Goal: Information Seeking & Learning: Find specific fact

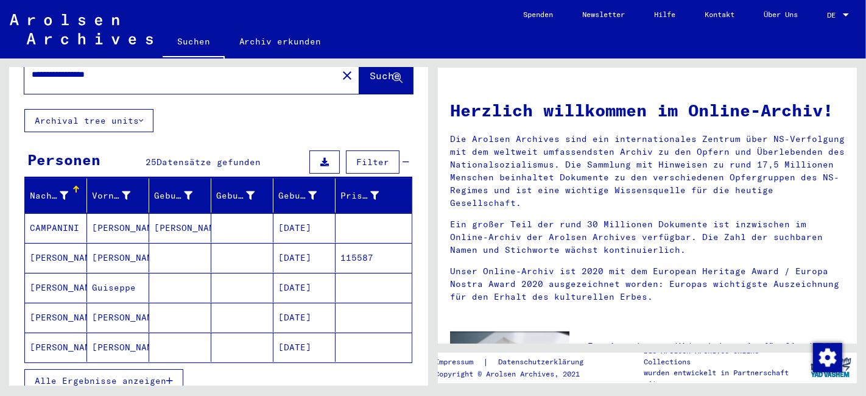
scroll to position [68, 0]
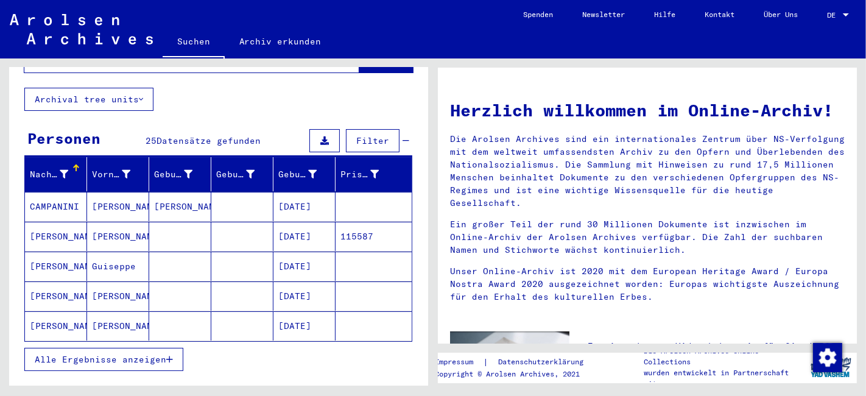
click at [72, 354] on span "Alle Ergebnisse anzeigen" at bounding box center [100, 359] width 131 height 11
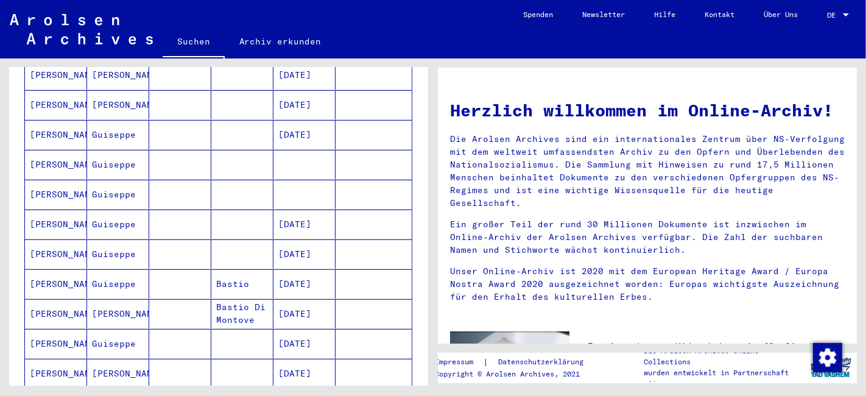
scroll to position [338, 0]
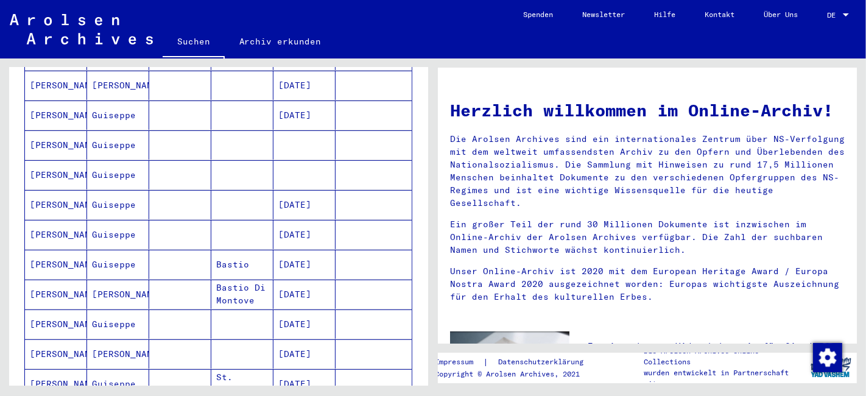
click at [66, 190] on mat-cell "[PERSON_NAME]" at bounding box center [56, 204] width 62 height 29
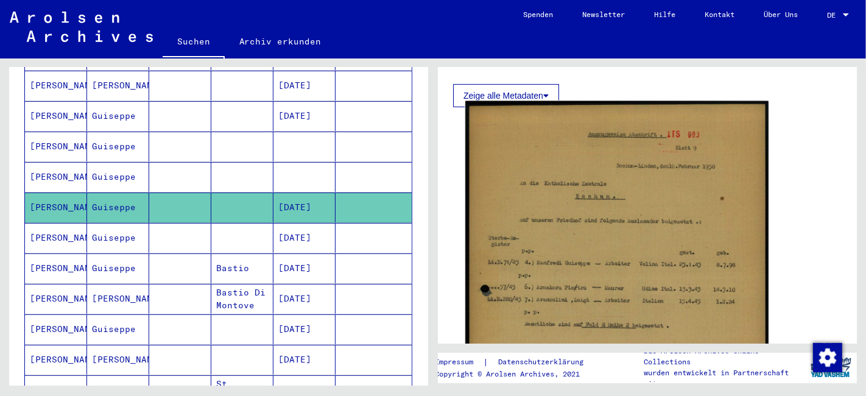
click at [655, 230] on img at bounding box center [616, 329] width 303 height 457
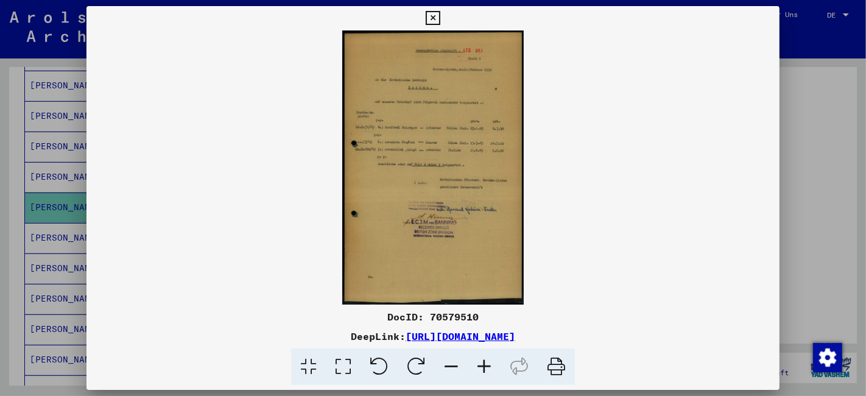
click at [485, 371] on icon at bounding box center [484, 366] width 33 height 37
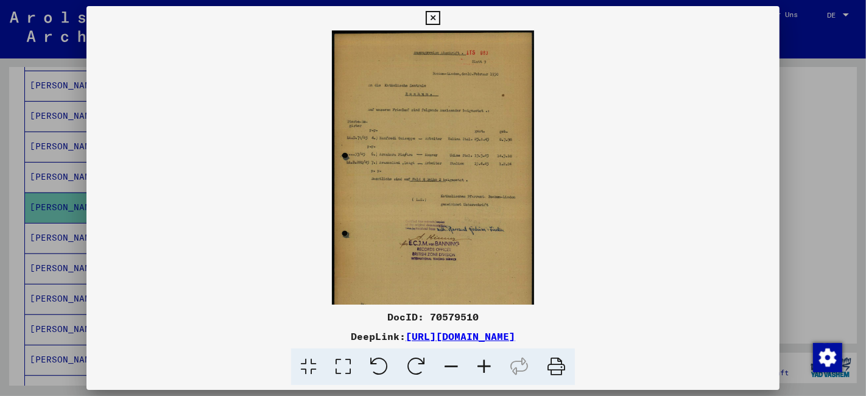
click at [485, 371] on icon at bounding box center [484, 366] width 33 height 37
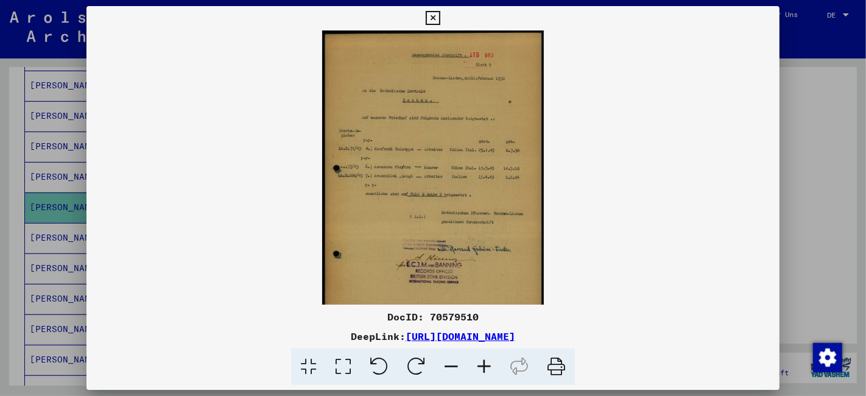
click at [485, 371] on icon at bounding box center [484, 366] width 33 height 37
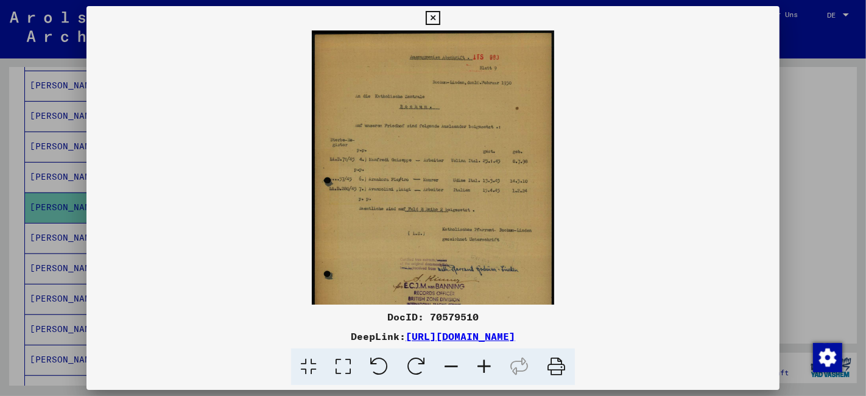
click at [485, 371] on icon at bounding box center [484, 366] width 33 height 37
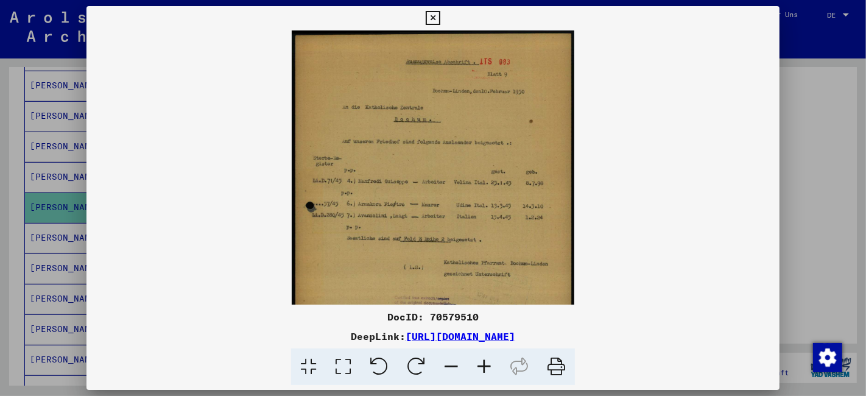
click at [485, 371] on icon at bounding box center [484, 366] width 33 height 37
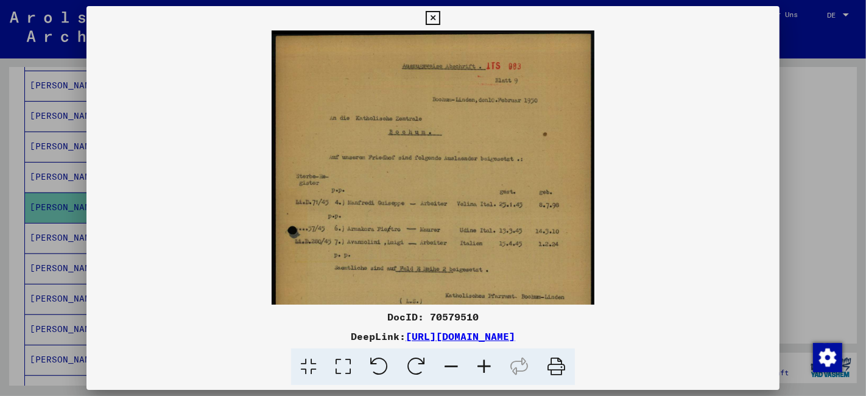
click at [485, 371] on icon at bounding box center [484, 366] width 33 height 37
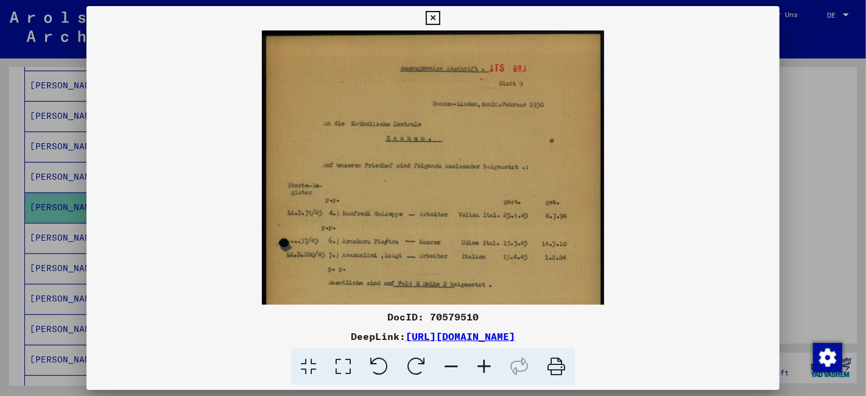
click at [485, 371] on icon at bounding box center [484, 366] width 33 height 37
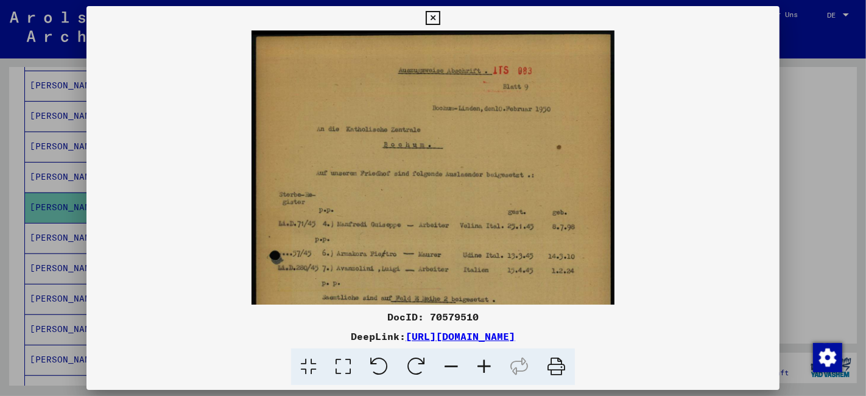
click at [485, 371] on icon at bounding box center [484, 366] width 33 height 37
click at [486, 371] on icon at bounding box center [484, 366] width 33 height 37
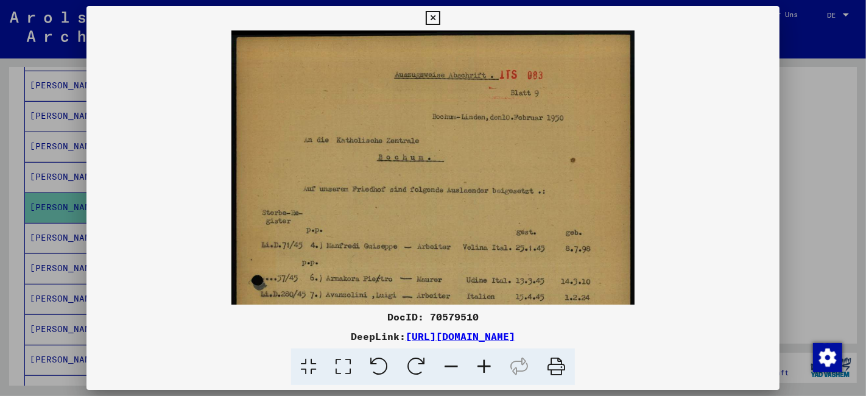
click at [486, 371] on icon at bounding box center [484, 366] width 33 height 37
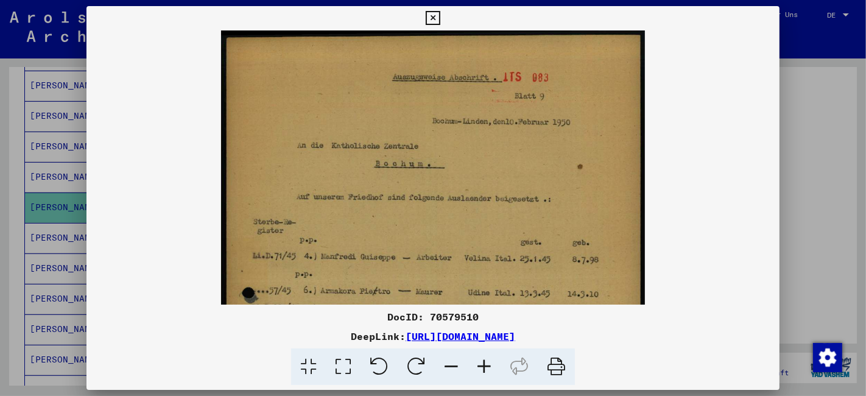
click at [486, 370] on icon at bounding box center [484, 366] width 33 height 37
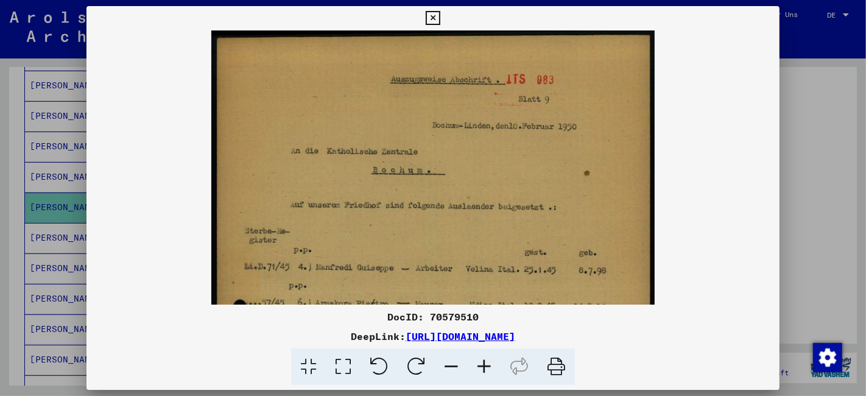
click at [487, 370] on icon at bounding box center [484, 366] width 33 height 37
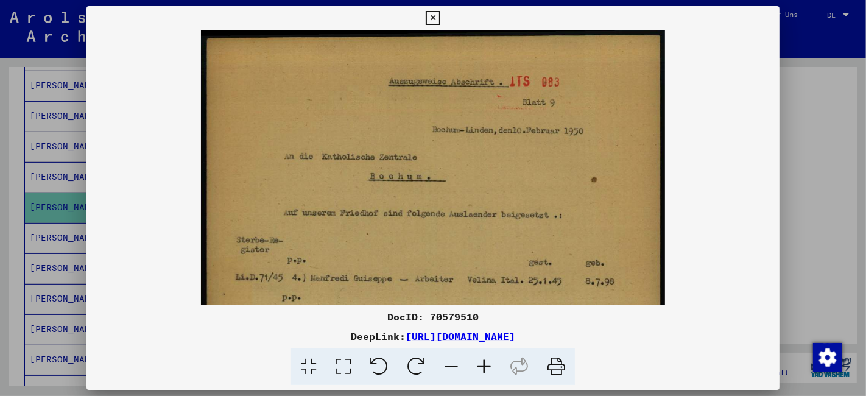
click at [488, 370] on icon at bounding box center [484, 366] width 33 height 37
click at [488, 369] on icon at bounding box center [484, 366] width 33 height 37
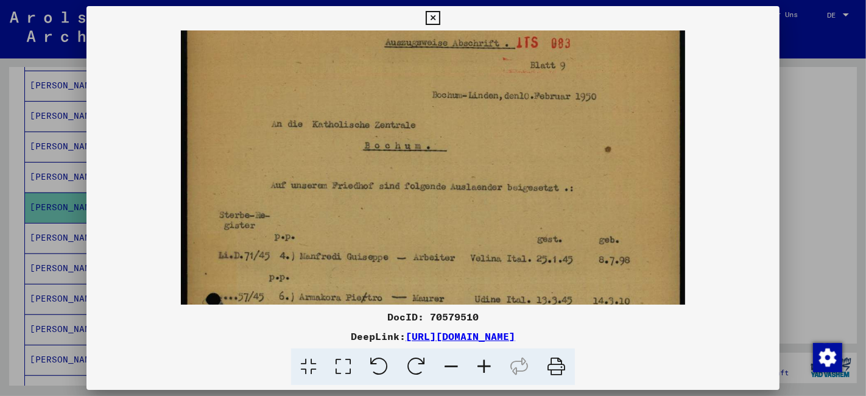
drag, startPoint x: 581, startPoint y: 237, endPoint x: 590, endPoint y: 193, distance: 45.5
click at [590, 193] on img at bounding box center [433, 367] width 504 height 761
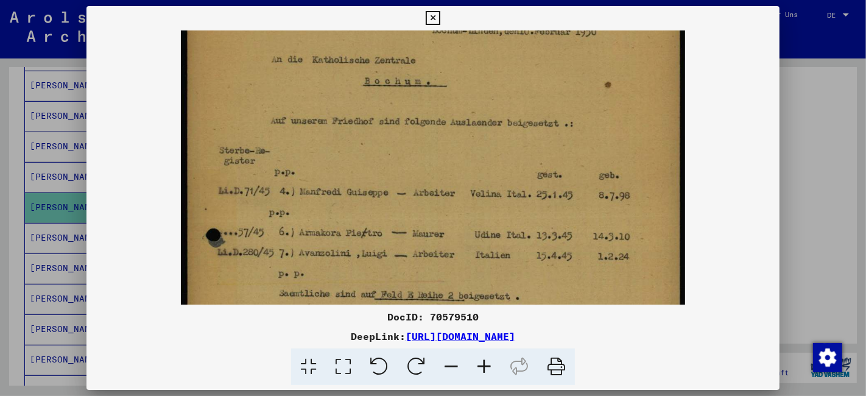
drag, startPoint x: 563, startPoint y: 208, endPoint x: 566, endPoint y: 140, distance: 68.2
click at [565, 140] on img at bounding box center [433, 303] width 504 height 761
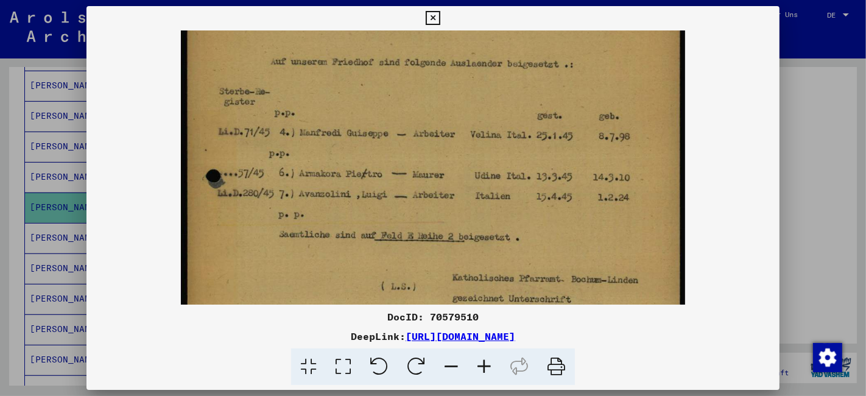
scroll to position [193, 0]
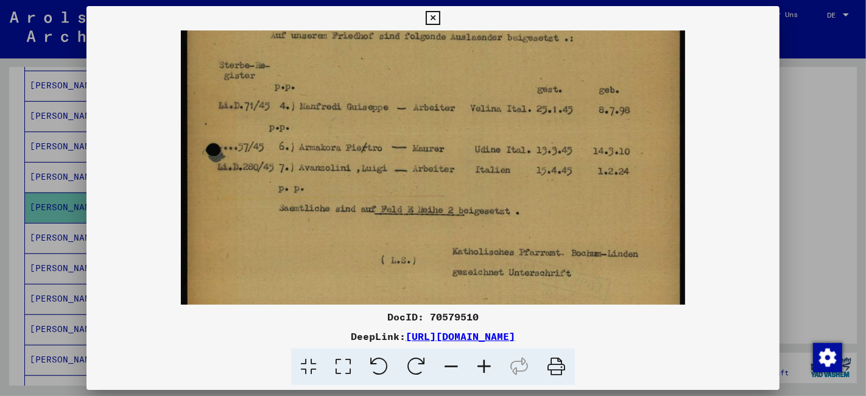
drag, startPoint x: 572, startPoint y: 198, endPoint x: 573, endPoint y: 134, distance: 63.9
click at [573, 134] on img at bounding box center [433, 217] width 504 height 761
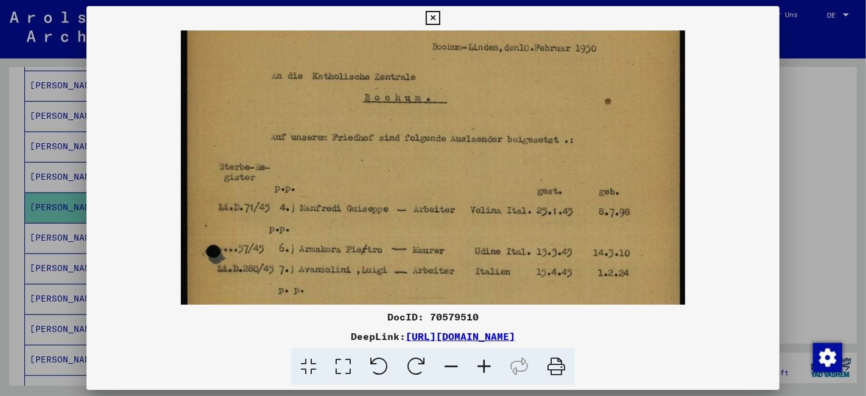
scroll to position [84, 0]
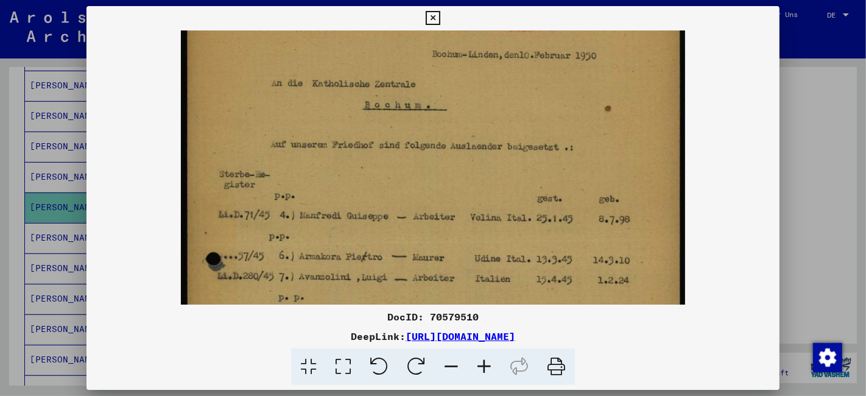
drag, startPoint x: 576, startPoint y: 135, endPoint x: 568, endPoint y: 224, distance: 89.3
click at [568, 224] on img at bounding box center [433, 326] width 504 height 761
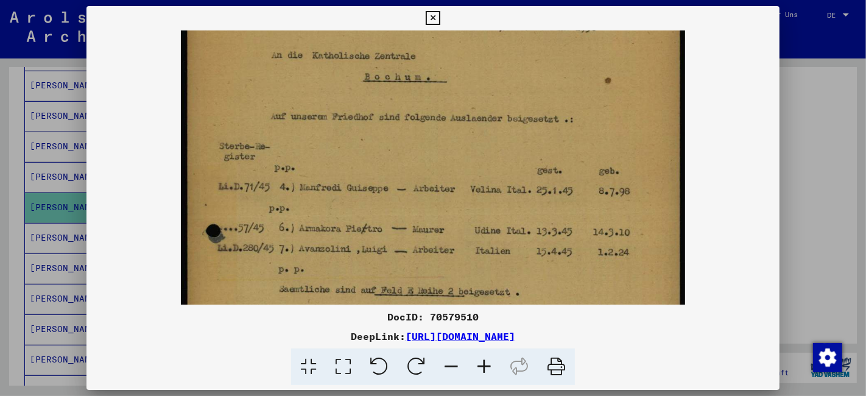
scroll to position [114, 0]
drag, startPoint x: 577, startPoint y: 164, endPoint x: 568, endPoint y: 135, distance: 31.2
click at [568, 135] on img at bounding box center [433, 297] width 504 height 761
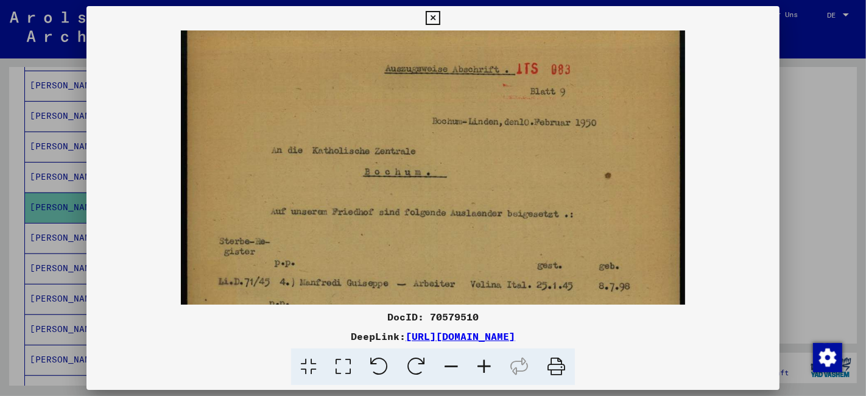
scroll to position [16, 0]
drag, startPoint x: 522, startPoint y: 114, endPoint x: 530, endPoint y: 212, distance: 97.7
click at [530, 212] on img at bounding box center [433, 394] width 504 height 761
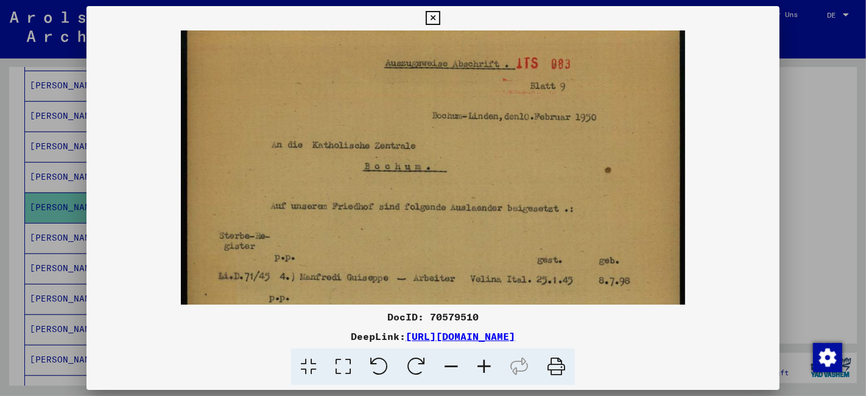
drag, startPoint x: 530, startPoint y: 138, endPoint x: 533, endPoint y: 150, distance: 13.3
click at [533, 150] on img at bounding box center [433, 388] width 504 height 761
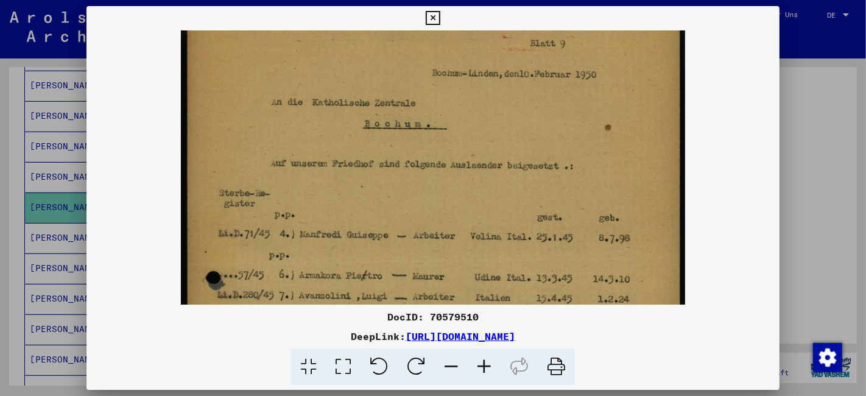
drag, startPoint x: 530, startPoint y: 205, endPoint x: 533, endPoint y: 160, distance: 44.5
click at [533, 160] on img at bounding box center [433, 345] width 504 height 761
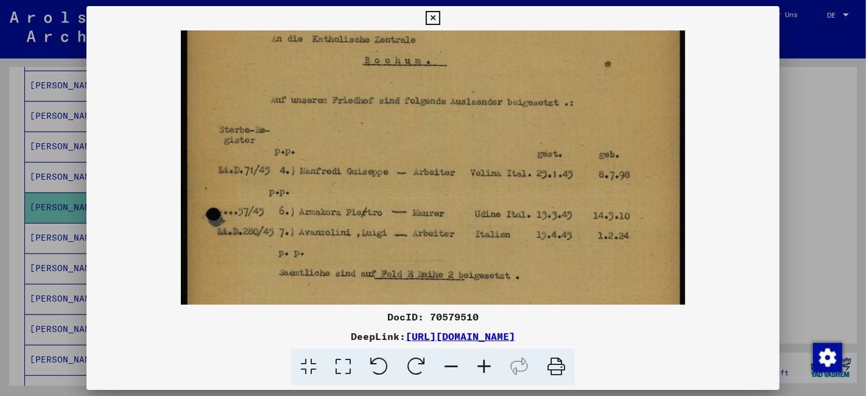
drag, startPoint x: 523, startPoint y: 201, endPoint x: 512, endPoint y: 113, distance: 88.9
click at [513, 98] on img at bounding box center [433, 282] width 504 height 761
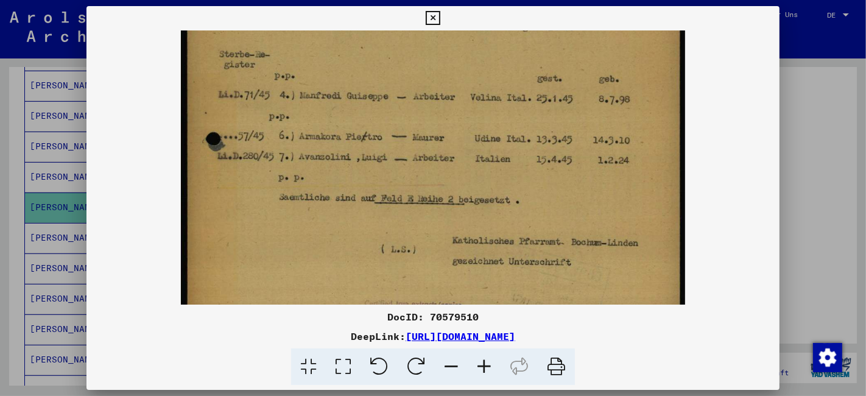
drag, startPoint x: 528, startPoint y: 160, endPoint x: 526, endPoint y: 117, distance: 42.7
click at [527, 120] on img at bounding box center [433, 207] width 504 height 761
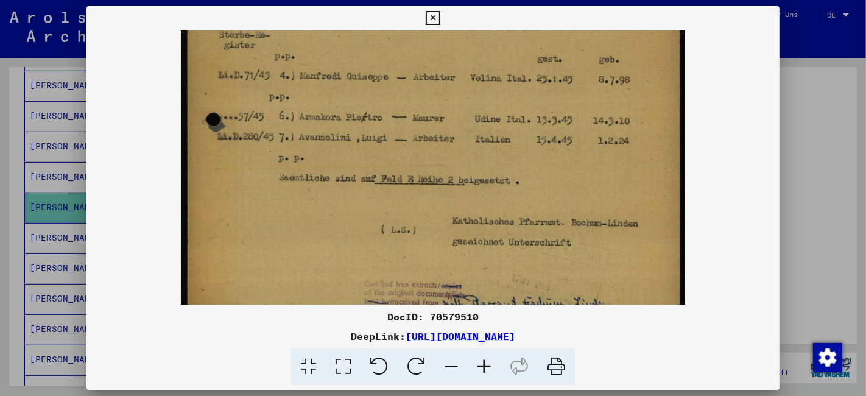
click at [429, 19] on icon at bounding box center [433, 18] width 14 height 15
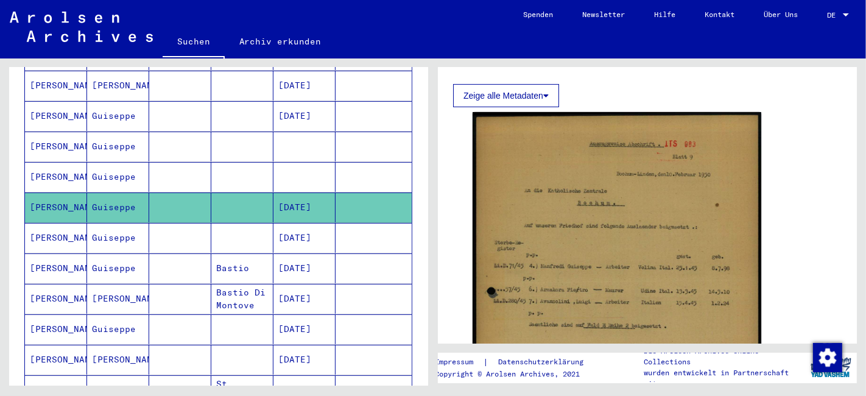
click at [49, 225] on mat-cell "[PERSON_NAME]" at bounding box center [56, 238] width 62 height 30
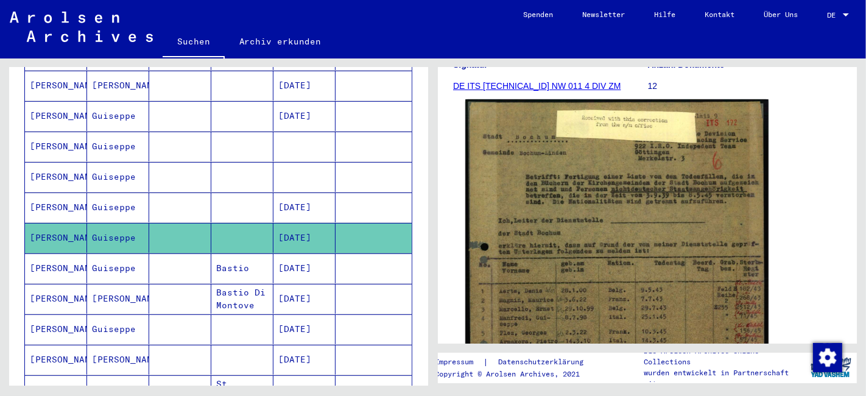
scroll to position [203, 0]
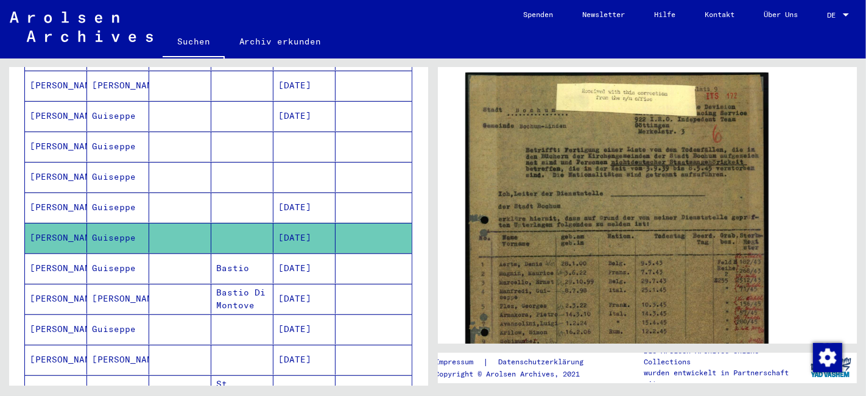
click at [603, 261] on img at bounding box center [616, 283] width 303 height 422
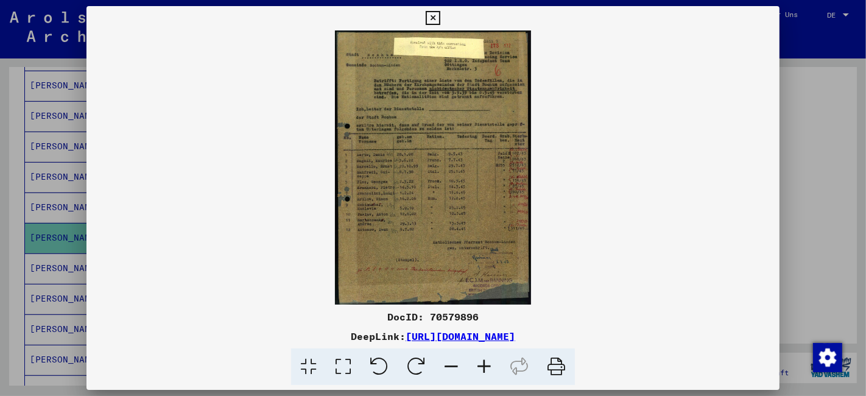
click at [489, 362] on icon at bounding box center [484, 366] width 33 height 37
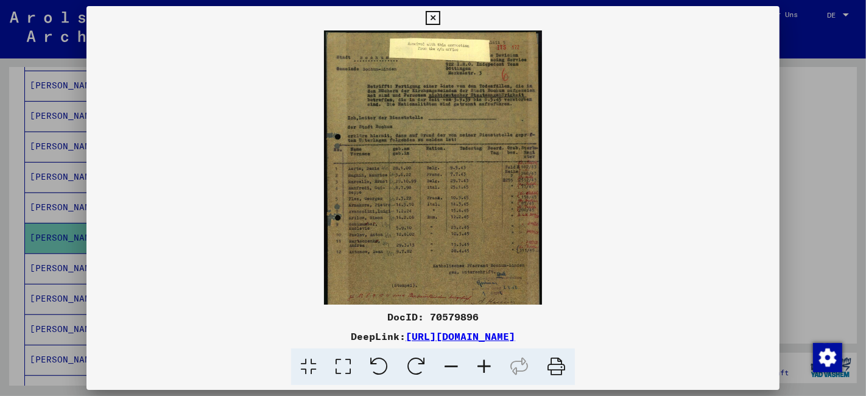
click at [489, 362] on icon at bounding box center [484, 366] width 33 height 37
click at [485, 364] on icon at bounding box center [484, 366] width 33 height 37
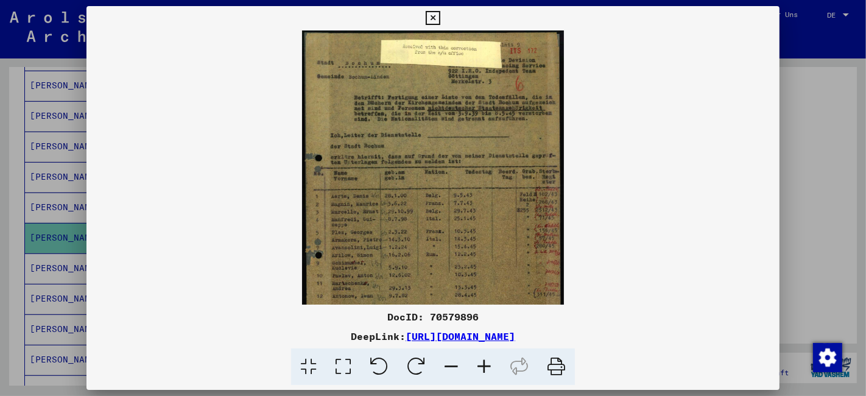
click at [483, 363] on icon at bounding box center [484, 366] width 33 height 37
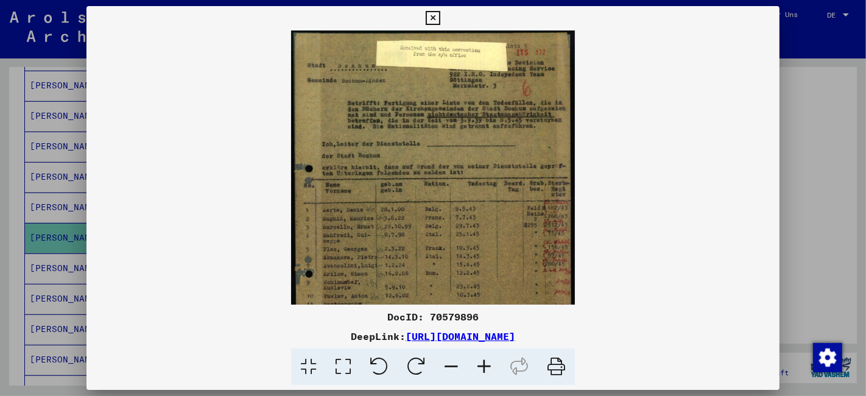
click at [483, 363] on icon at bounding box center [484, 366] width 33 height 37
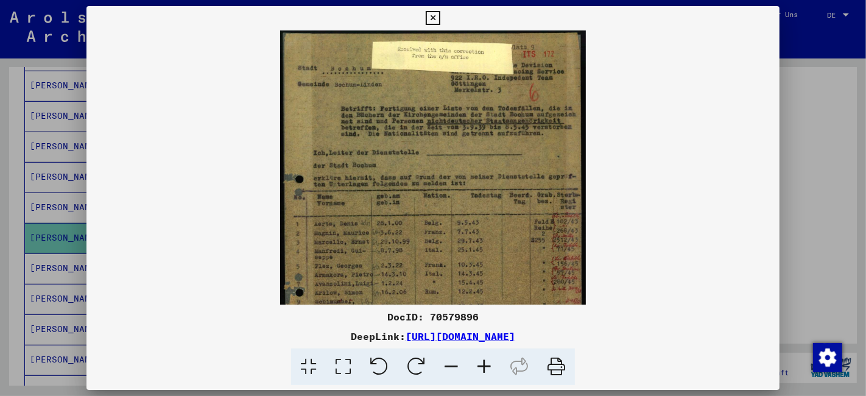
click at [482, 363] on icon at bounding box center [484, 366] width 33 height 37
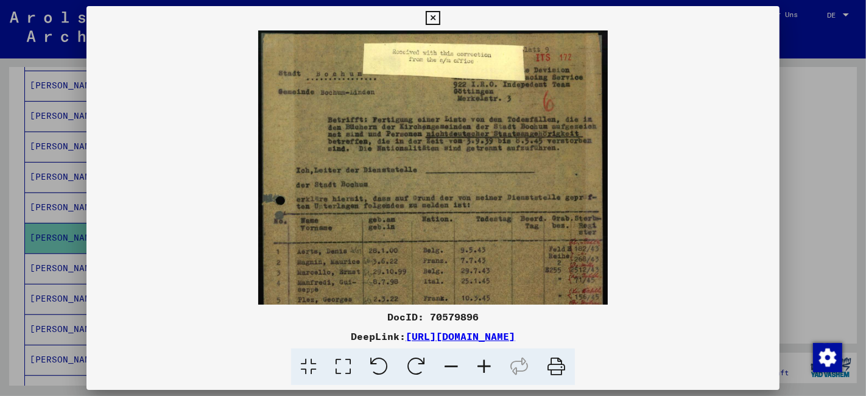
click at [482, 363] on icon at bounding box center [484, 366] width 33 height 37
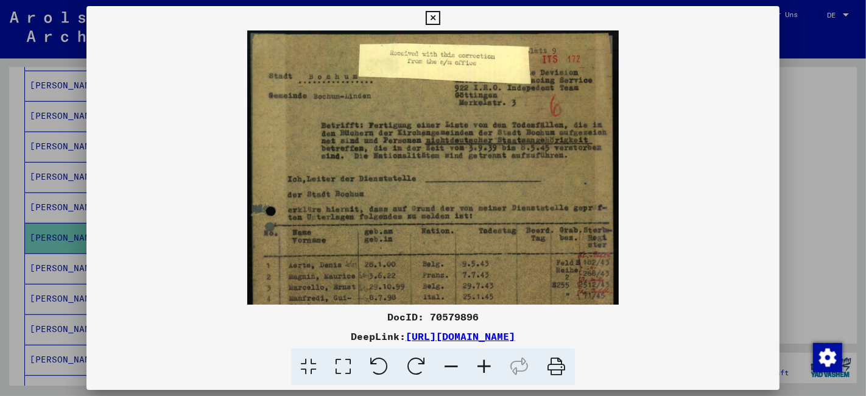
click at [482, 363] on icon at bounding box center [484, 366] width 33 height 37
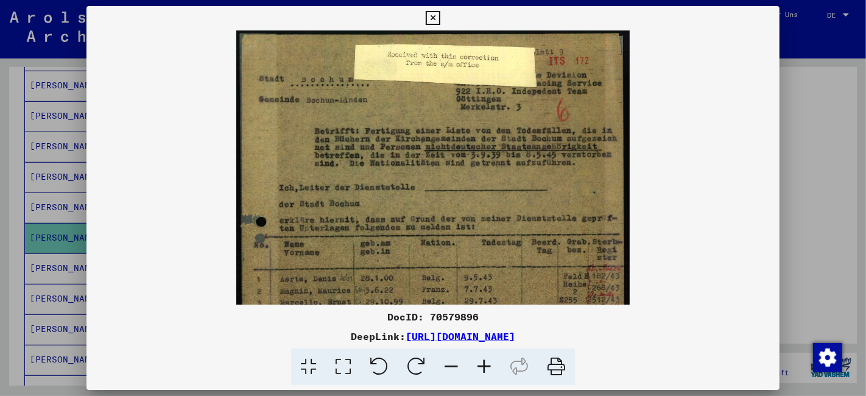
click at [482, 363] on icon at bounding box center [484, 366] width 33 height 37
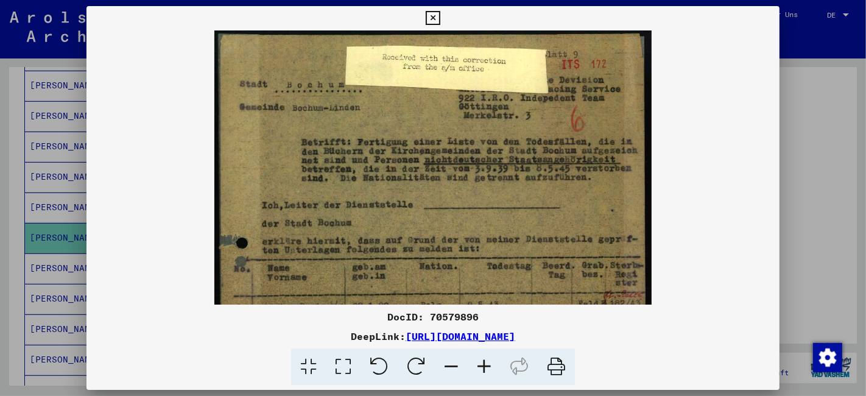
click at [475, 362] on icon at bounding box center [484, 366] width 33 height 37
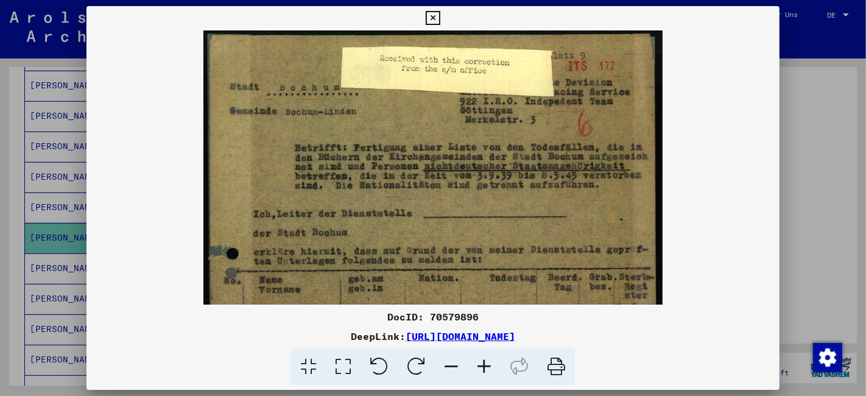
click at [475, 362] on icon at bounding box center [484, 366] width 33 height 37
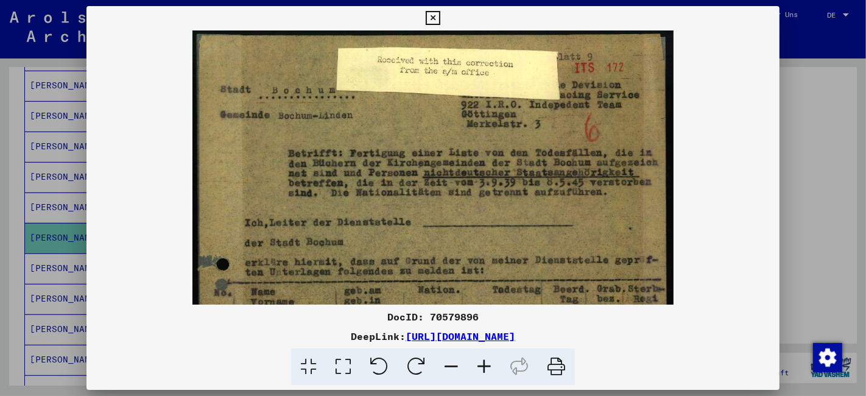
click at [475, 362] on icon at bounding box center [484, 366] width 33 height 37
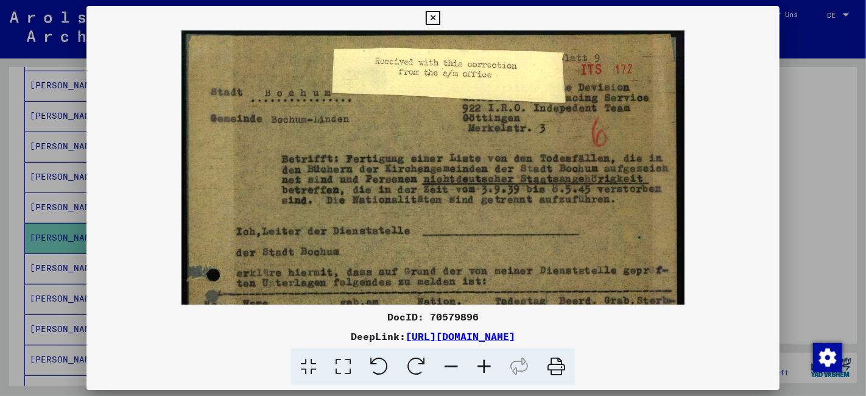
click at [475, 362] on icon at bounding box center [484, 366] width 33 height 37
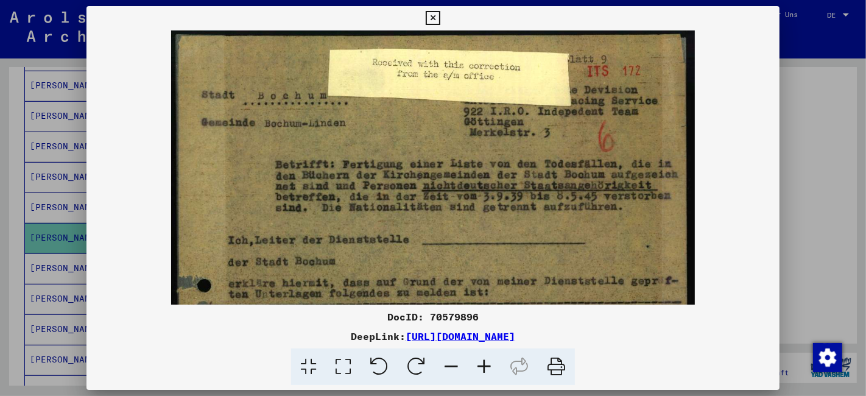
click at [475, 362] on icon at bounding box center [484, 366] width 33 height 37
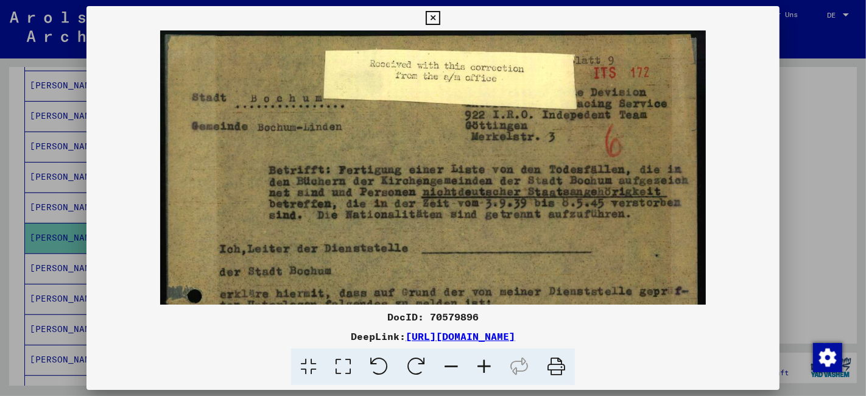
click at [475, 362] on icon at bounding box center [484, 366] width 33 height 37
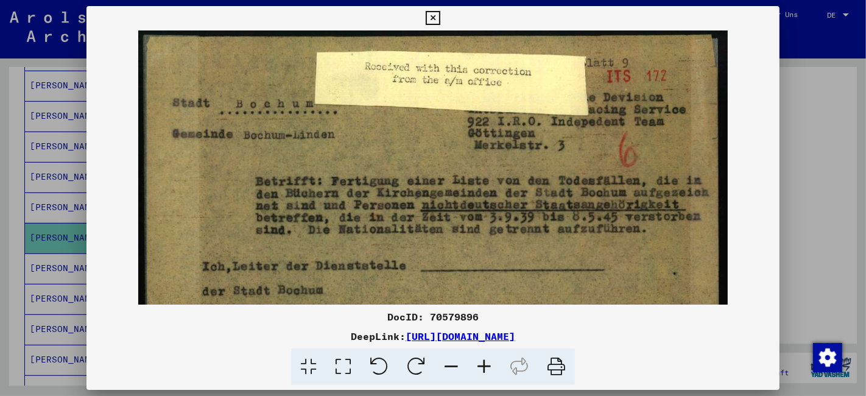
drag, startPoint x: 475, startPoint y: 362, endPoint x: 480, endPoint y: 344, distance: 19.1
click at [475, 362] on icon at bounding box center [484, 366] width 33 height 37
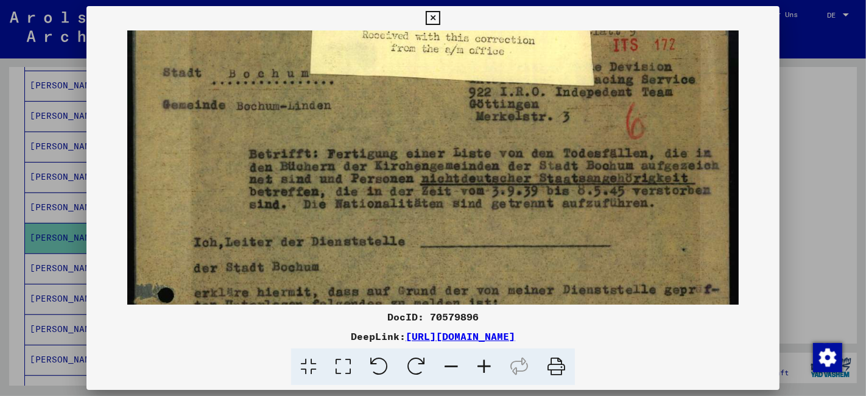
drag, startPoint x: 501, startPoint y: 268, endPoint x: 506, endPoint y: 234, distance: 34.4
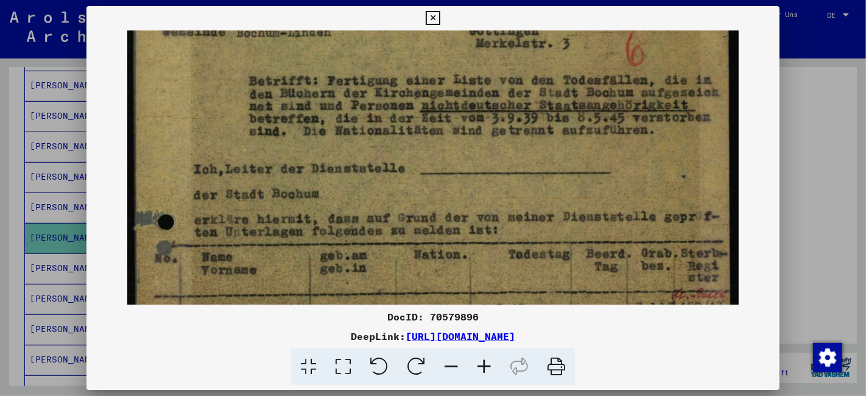
drag, startPoint x: 509, startPoint y: 254, endPoint x: 499, endPoint y: 181, distance: 73.8
click at [499, 181] on img at bounding box center [432, 351] width 611 height 852
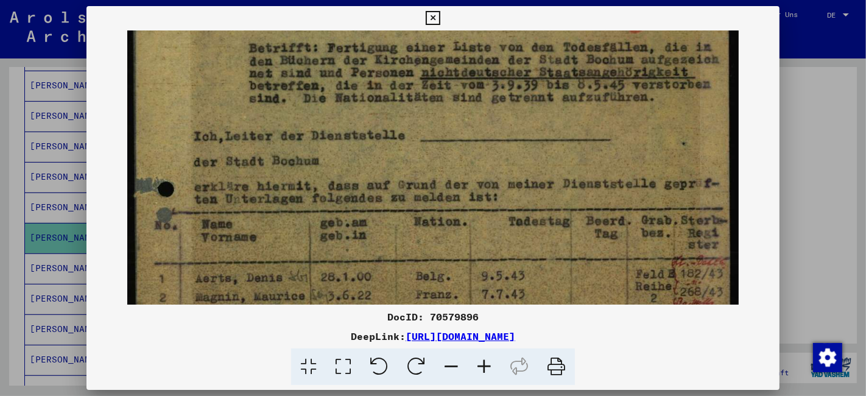
click at [496, 178] on img at bounding box center [432, 318] width 611 height 852
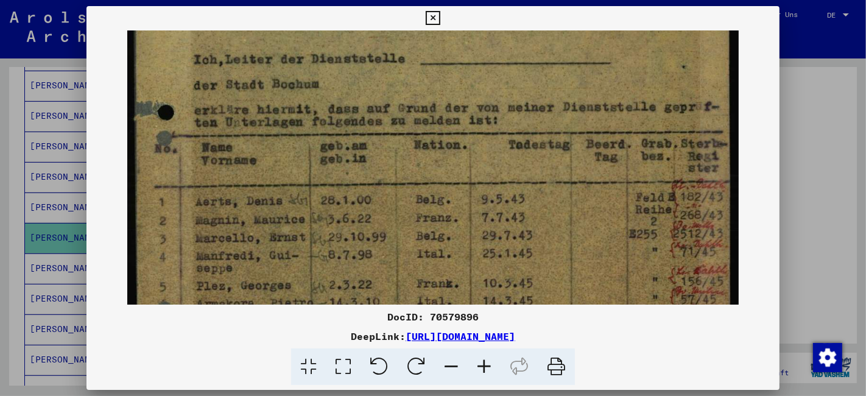
drag, startPoint x: 489, startPoint y: 227, endPoint x: 517, endPoint y: 150, distance: 81.7
click at [517, 150] on img at bounding box center [432, 241] width 611 height 852
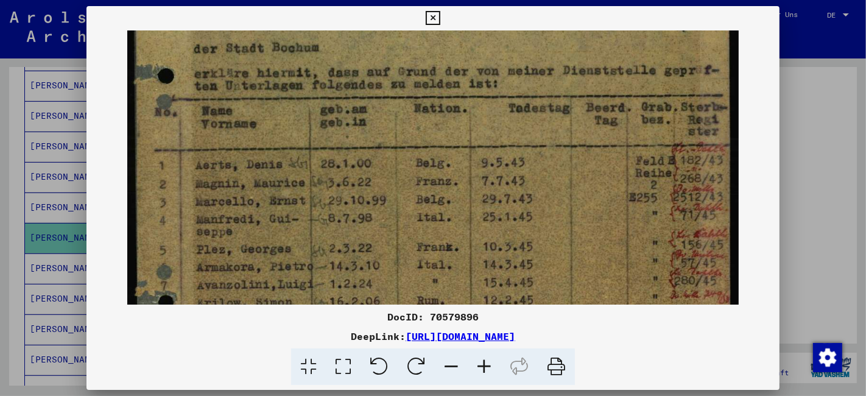
scroll to position [277, 0]
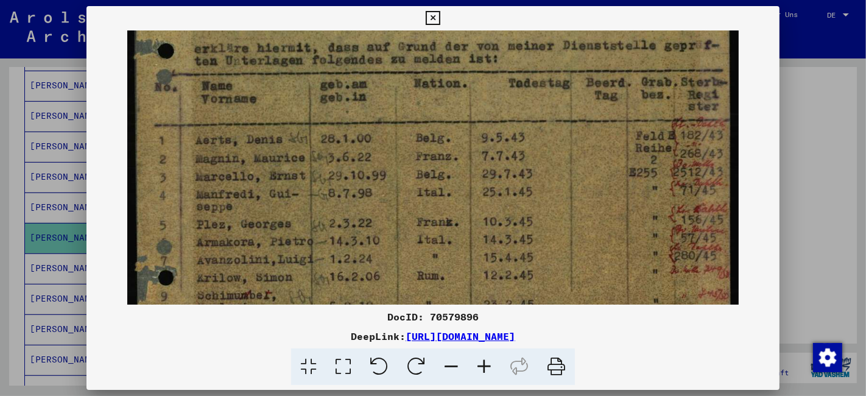
drag, startPoint x: 500, startPoint y: 214, endPoint x: 516, endPoint y: 157, distance: 59.2
click at [517, 156] on img at bounding box center [432, 179] width 611 height 852
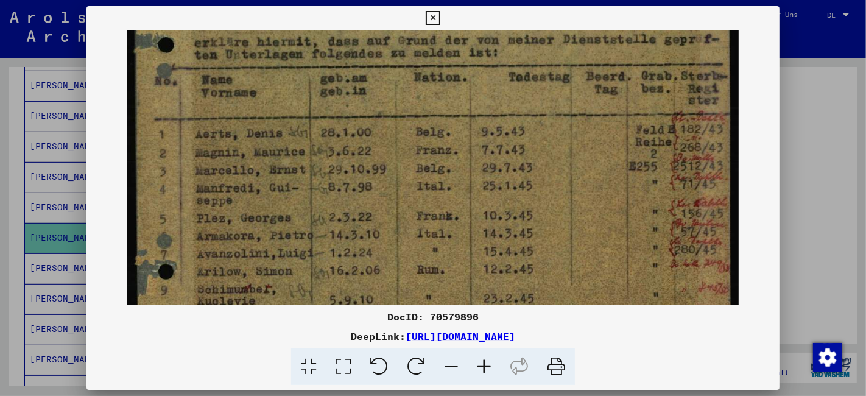
scroll to position [285, 0]
drag, startPoint x: 487, startPoint y: 253, endPoint x: 489, endPoint y: 244, distance: 8.7
click at [489, 244] on img at bounding box center [432, 172] width 611 height 852
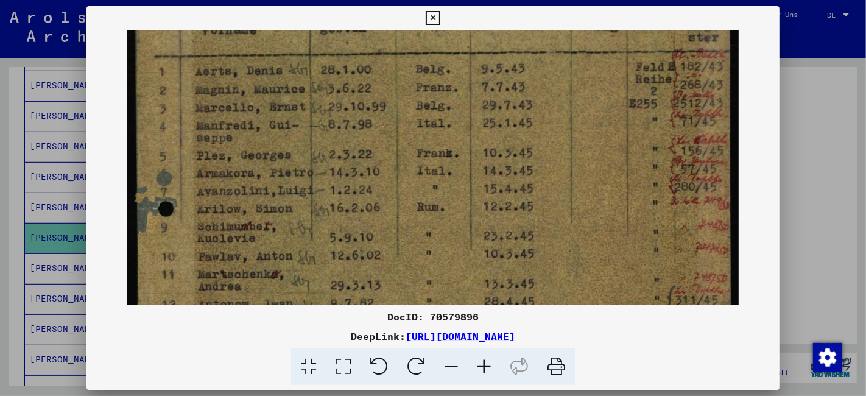
drag, startPoint x: 569, startPoint y: 158, endPoint x: 569, endPoint y: 137, distance: 21.3
click at [571, 130] on img at bounding box center [432, 111] width 611 height 852
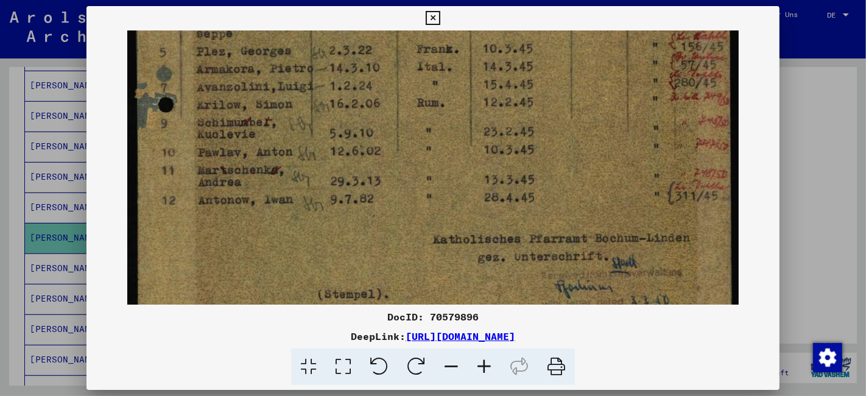
drag, startPoint x: 584, startPoint y: 153, endPoint x: 584, endPoint y: 136, distance: 17.1
click at [584, 136] on img at bounding box center [432, 7] width 611 height 852
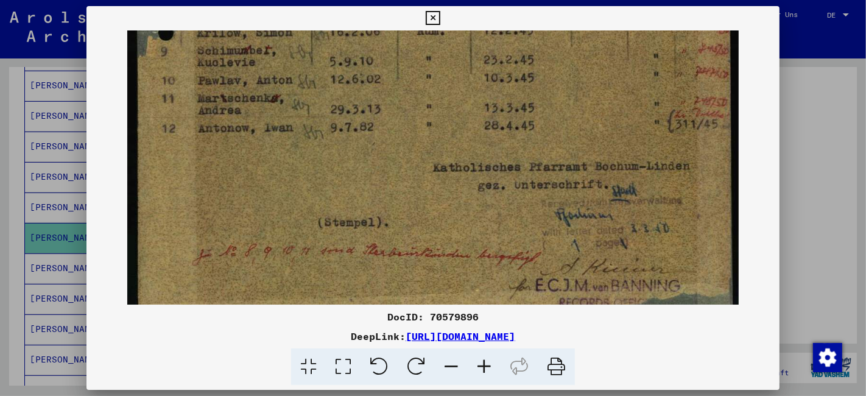
drag, startPoint x: 573, startPoint y: 175, endPoint x: 567, endPoint y: 117, distance: 58.8
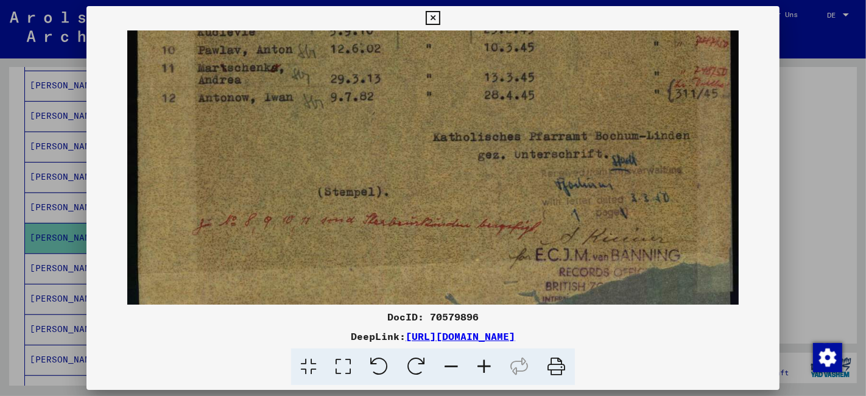
scroll to position [578, 0]
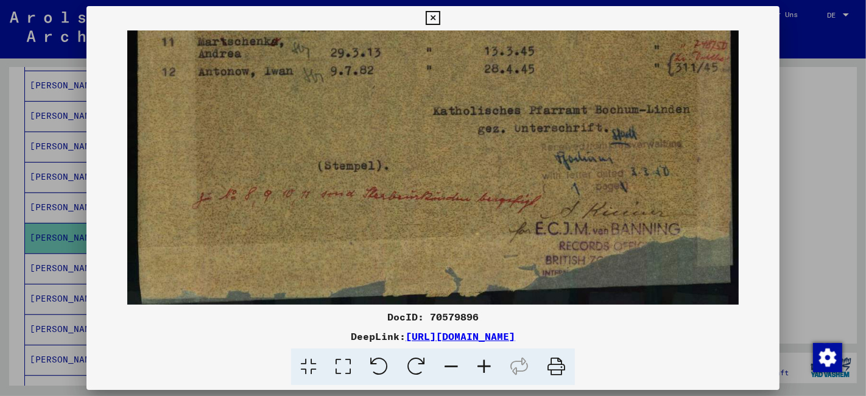
drag, startPoint x: 454, startPoint y: 150, endPoint x: 446, endPoint y: 57, distance: 93.5
click at [430, 19] on icon at bounding box center [433, 18] width 14 height 15
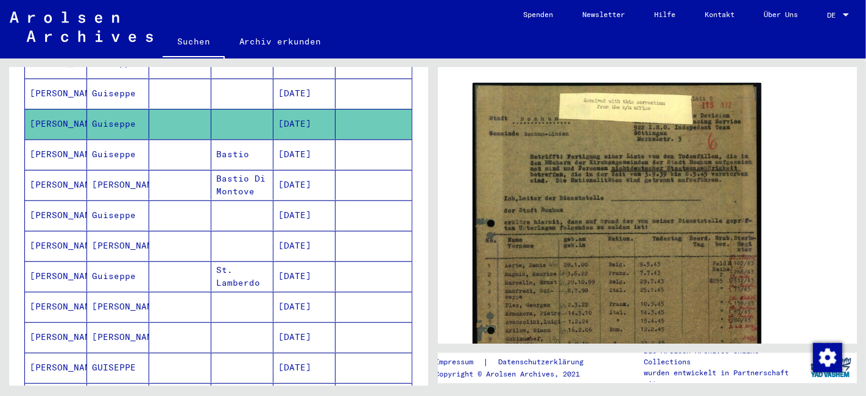
scroll to position [476, 0]
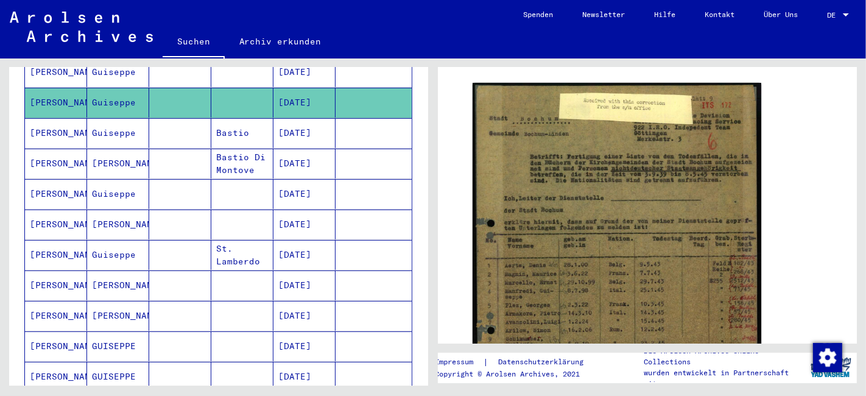
drag, startPoint x: 65, startPoint y: 265, endPoint x: 71, endPoint y: 264, distance: 6.4
click at [66, 270] on mat-cell "[PERSON_NAME]" at bounding box center [56, 285] width 62 height 30
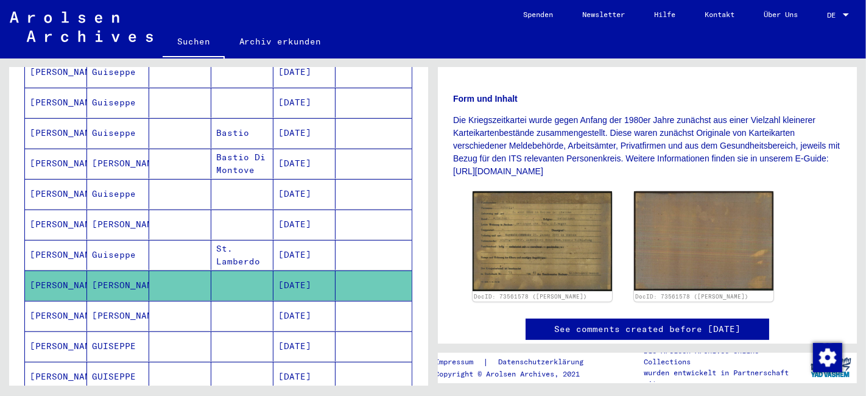
scroll to position [270, 0]
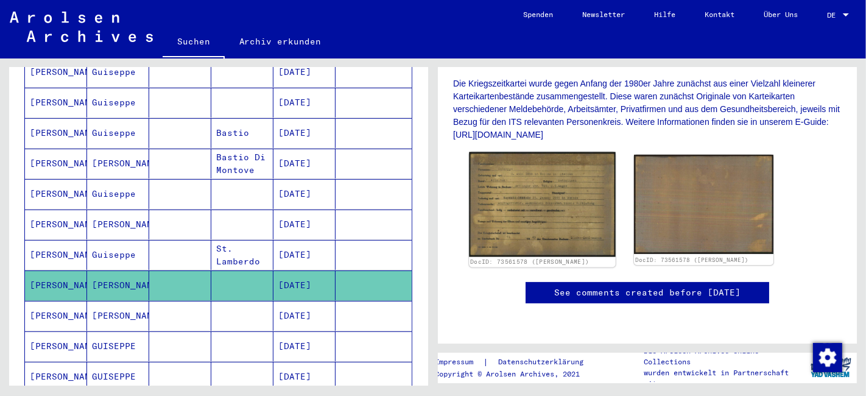
click at [569, 187] on img at bounding box center [542, 204] width 146 height 105
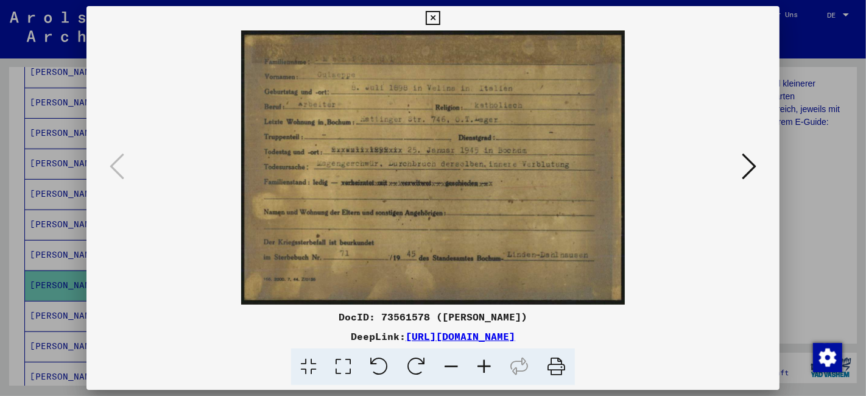
click at [482, 370] on icon at bounding box center [484, 366] width 33 height 37
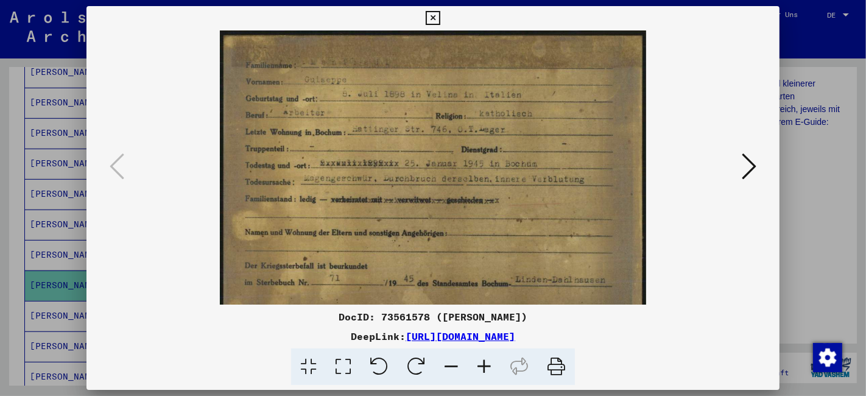
click at [482, 370] on icon at bounding box center [484, 366] width 33 height 37
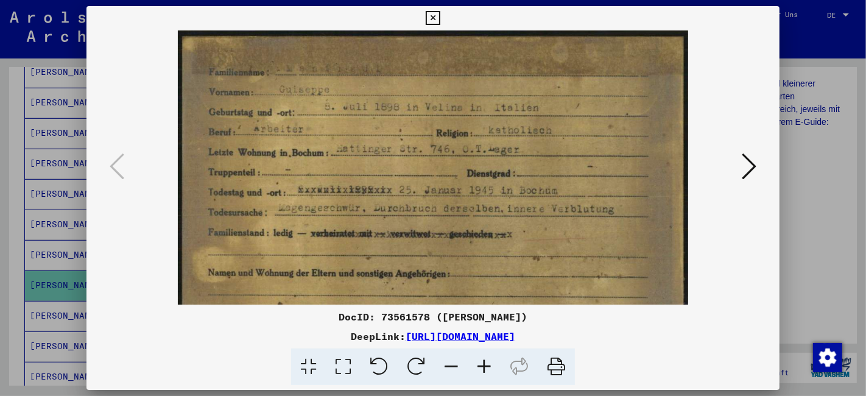
click at [482, 370] on icon at bounding box center [484, 366] width 33 height 37
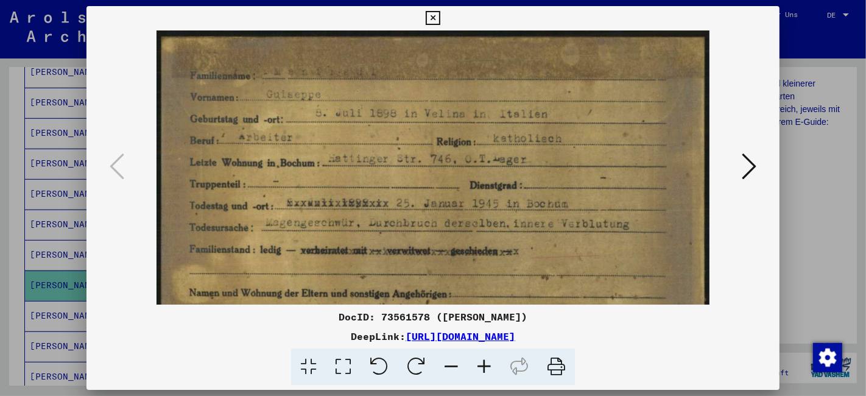
click at [482, 370] on icon at bounding box center [484, 366] width 33 height 37
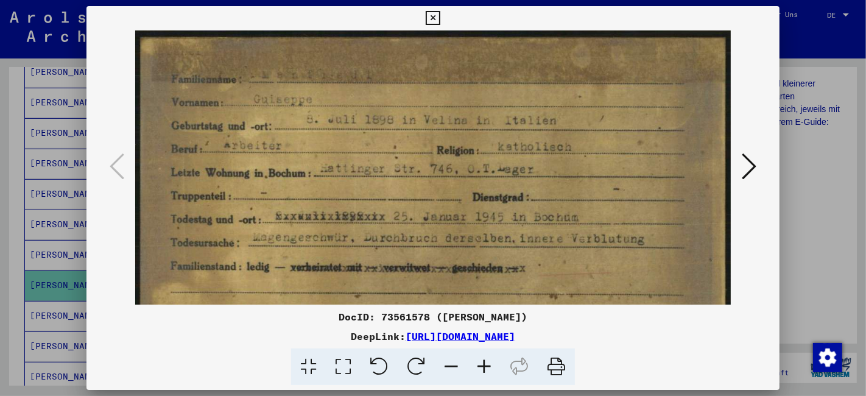
click at [482, 370] on icon at bounding box center [484, 366] width 33 height 37
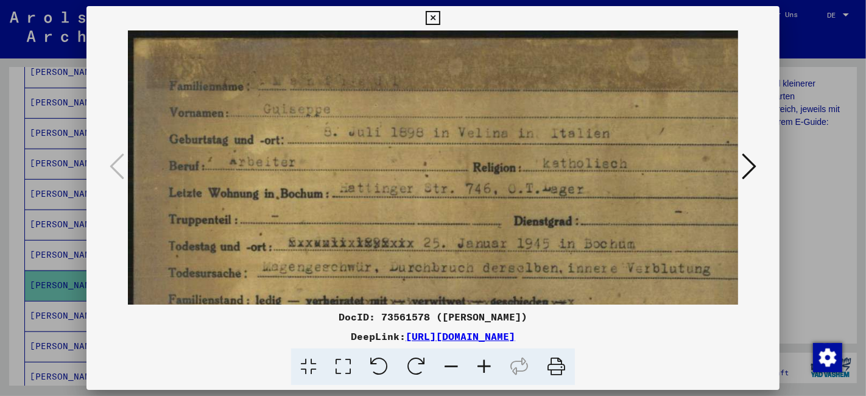
click at [482, 370] on icon at bounding box center [484, 366] width 33 height 37
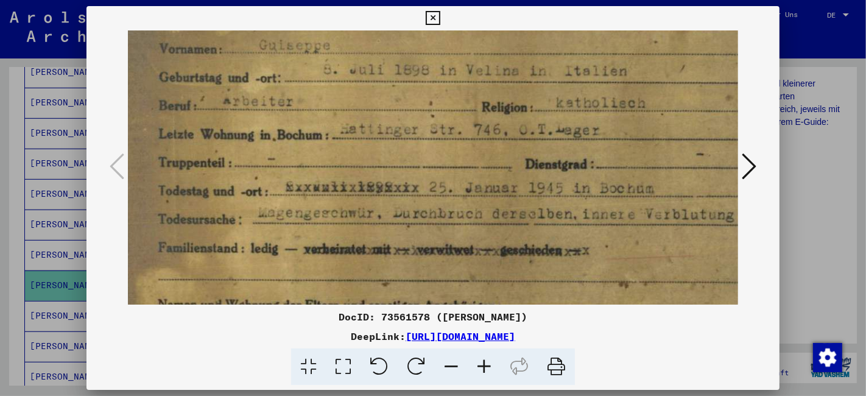
scroll to position [69, 13]
drag, startPoint x: 546, startPoint y: 209, endPoint x: 533, endPoint y: 140, distance: 70.6
click at [533, 140] on img at bounding box center [476, 219] width 723 height 517
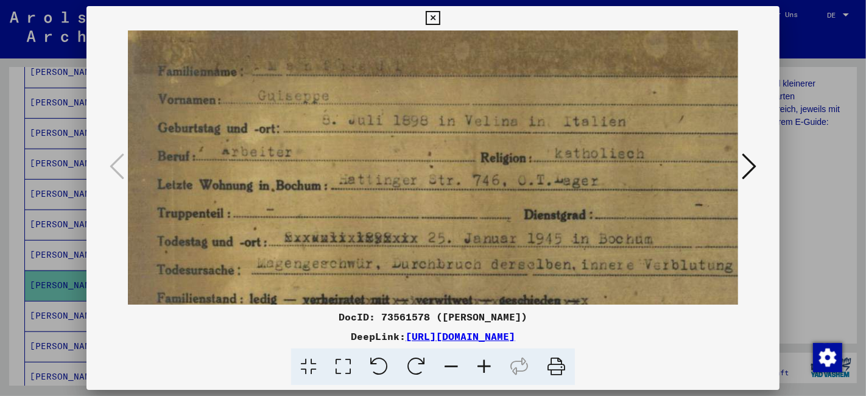
scroll to position [0, 13]
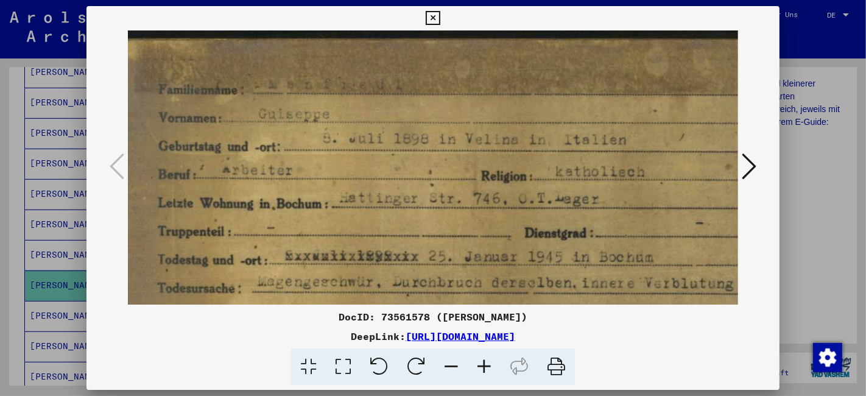
drag, startPoint x: 532, startPoint y: 141, endPoint x: 532, endPoint y: 220, distance: 79.1
click at [532, 220] on img at bounding box center [475, 288] width 723 height 517
drag, startPoint x: 507, startPoint y: 127, endPoint x: 511, endPoint y: 181, distance: 55.0
click at [504, 238] on img at bounding box center [472, 288] width 723 height 517
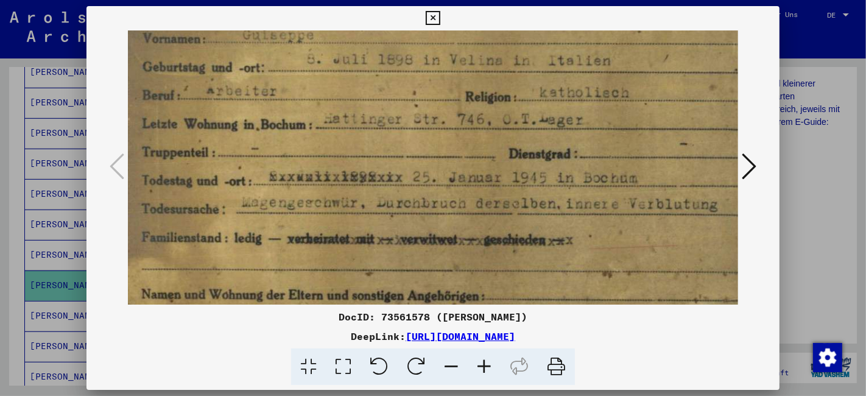
drag, startPoint x: 515, startPoint y: 168, endPoint x: 502, endPoint y: 89, distance: 80.2
click at [502, 89] on img at bounding box center [460, 209] width 723 height 517
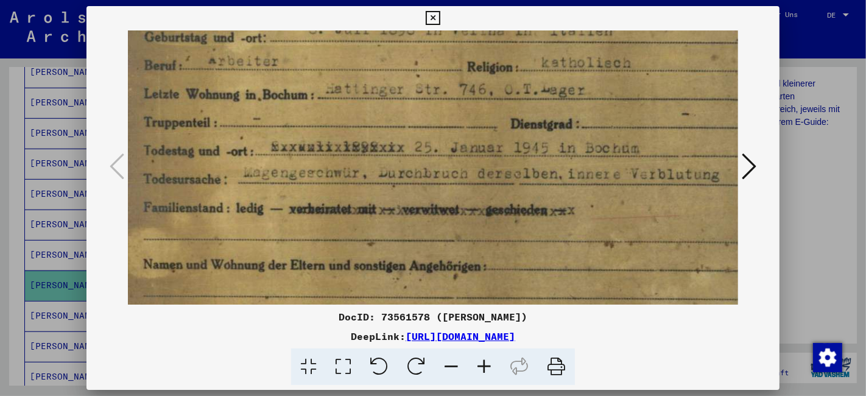
drag, startPoint x: 511, startPoint y: 155, endPoint x: 513, endPoint y: 142, distance: 13.4
click at [513, 142] on img at bounding box center [461, 179] width 723 height 517
click at [745, 160] on icon at bounding box center [748, 166] width 15 height 29
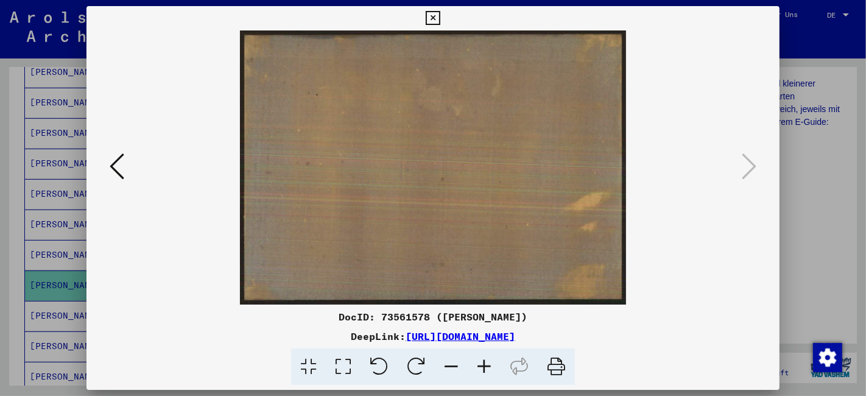
click at [438, 21] on icon at bounding box center [433, 18] width 14 height 15
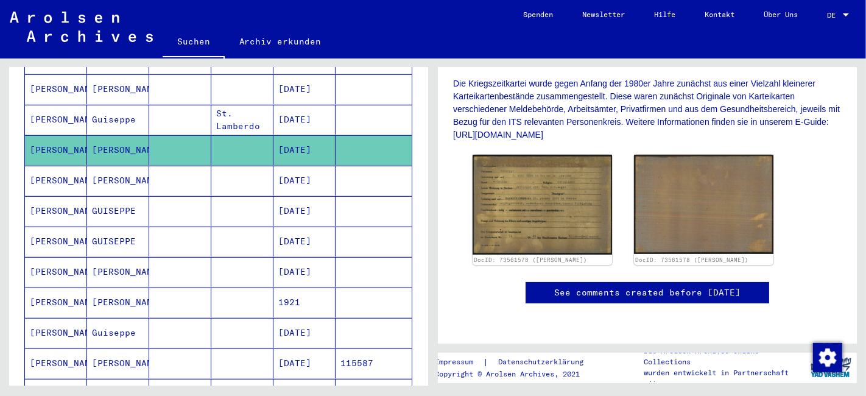
scroll to position [544, 0]
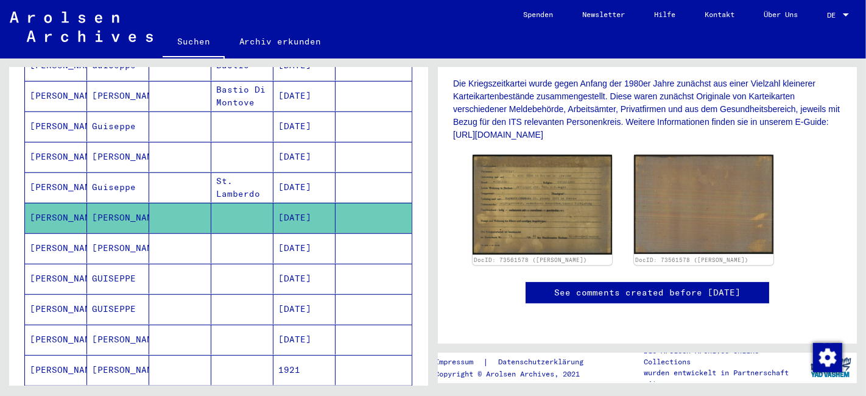
click at [45, 264] on mat-cell "[PERSON_NAME]" at bounding box center [56, 279] width 62 height 30
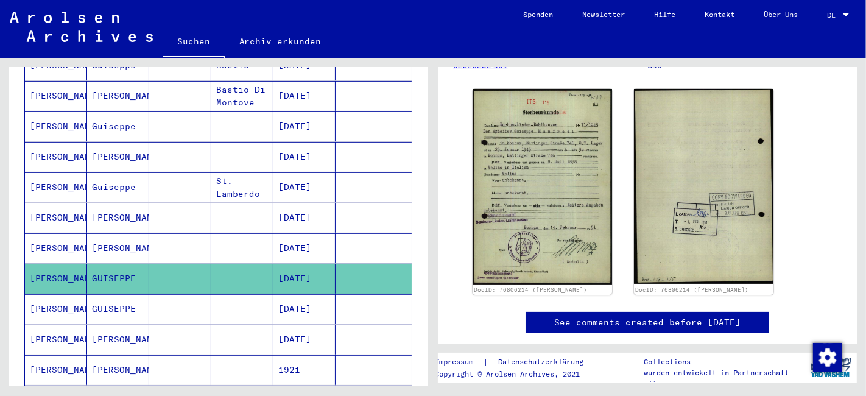
scroll to position [203, 0]
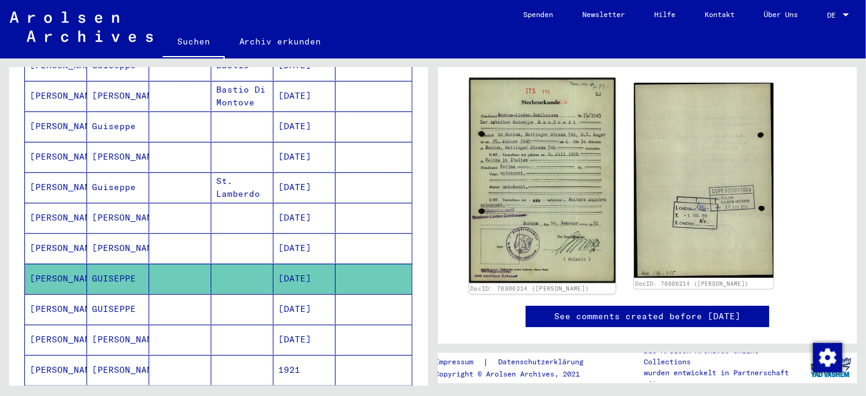
click at [547, 192] on img at bounding box center [542, 180] width 146 height 205
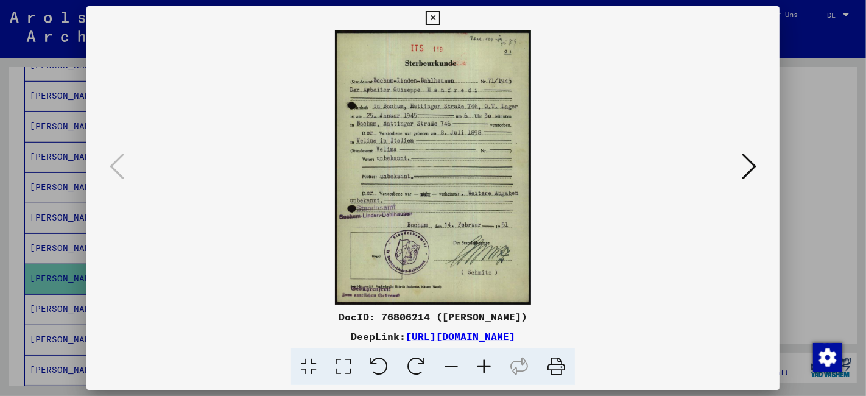
click at [485, 371] on icon at bounding box center [484, 366] width 33 height 37
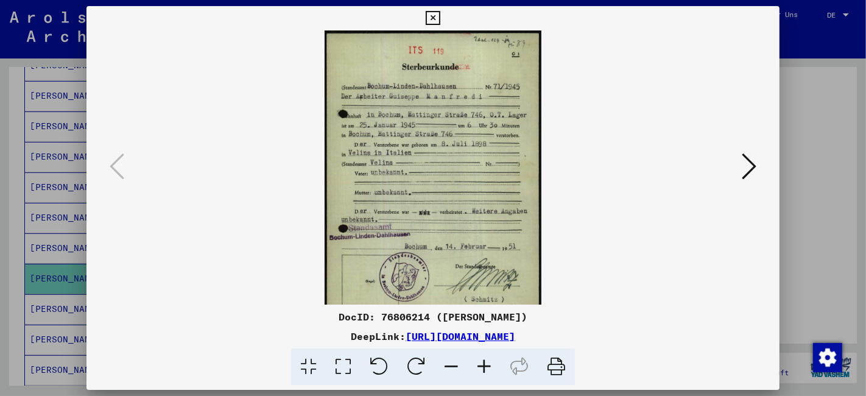
click at [485, 371] on icon at bounding box center [484, 366] width 33 height 37
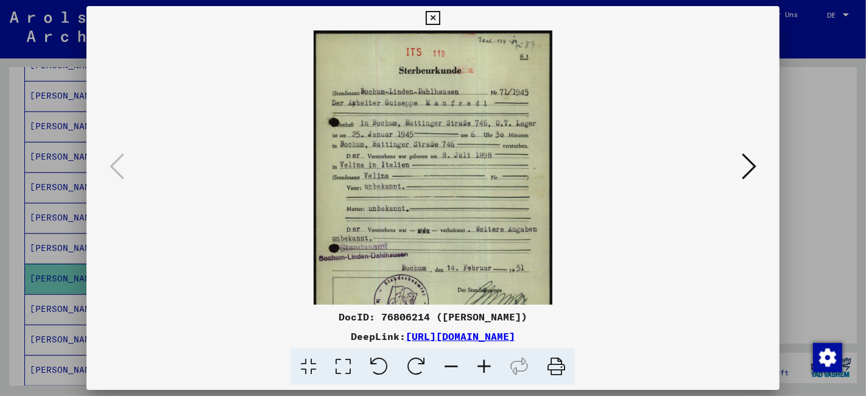
click at [485, 371] on icon at bounding box center [484, 366] width 33 height 37
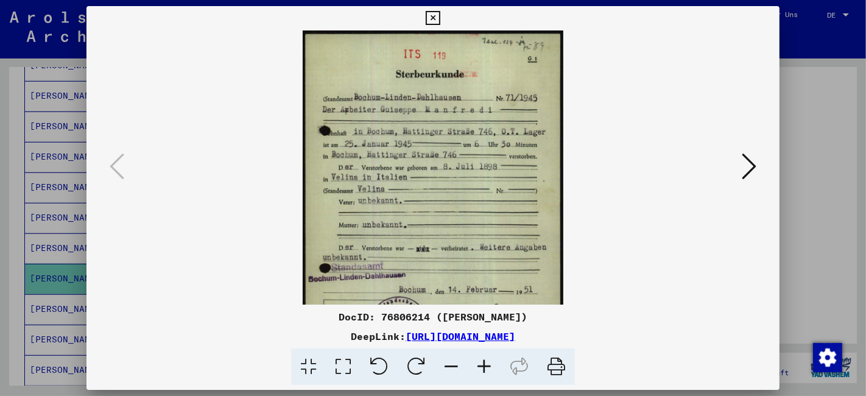
click at [485, 371] on icon at bounding box center [484, 366] width 33 height 37
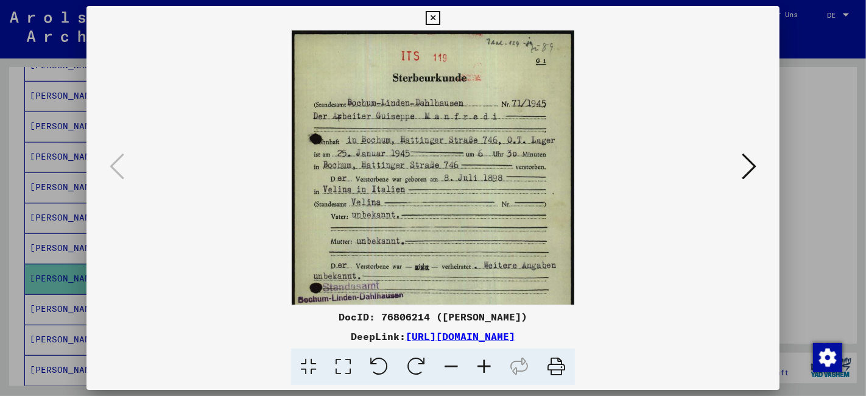
click at [485, 371] on icon at bounding box center [484, 366] width 33 height 37
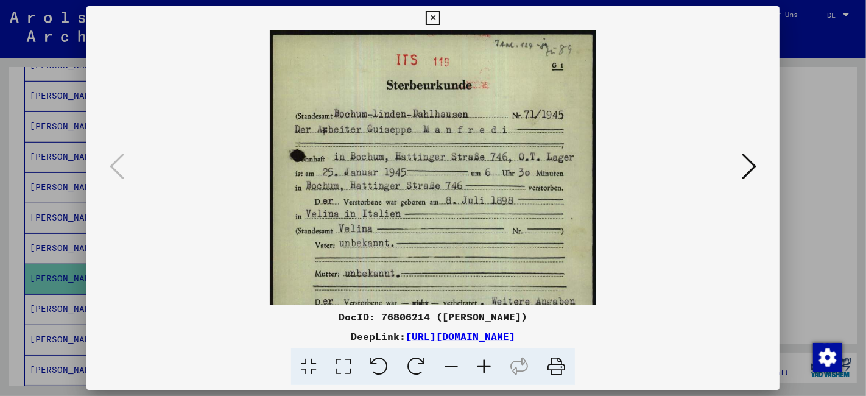
click at [485, 371] on icon at bounding box center [484, 366] width 33 height 37
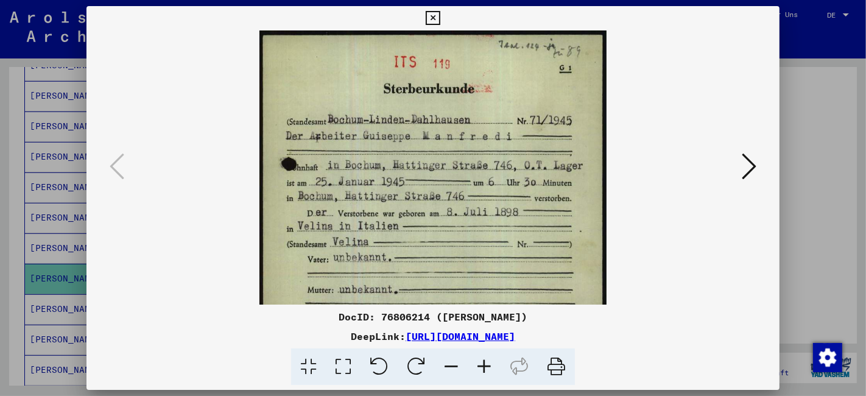
click at [485, 371] on icon at bounding box center [484, 366] width 33 height 37
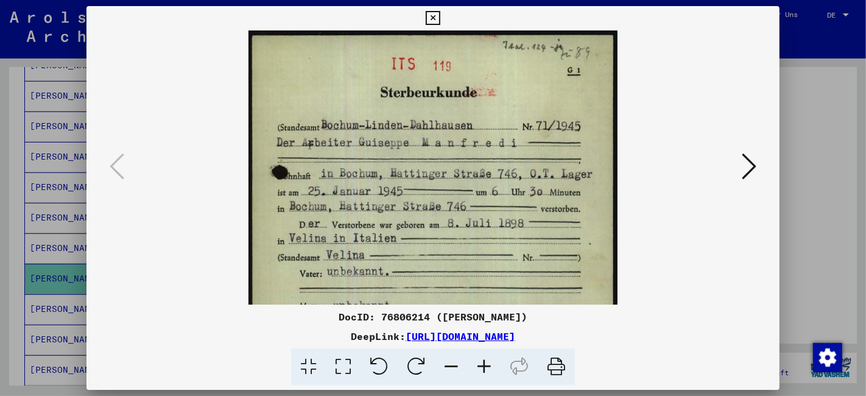
click at [485, 371] on icon at bounding box center [484, 366] width 33 height 37
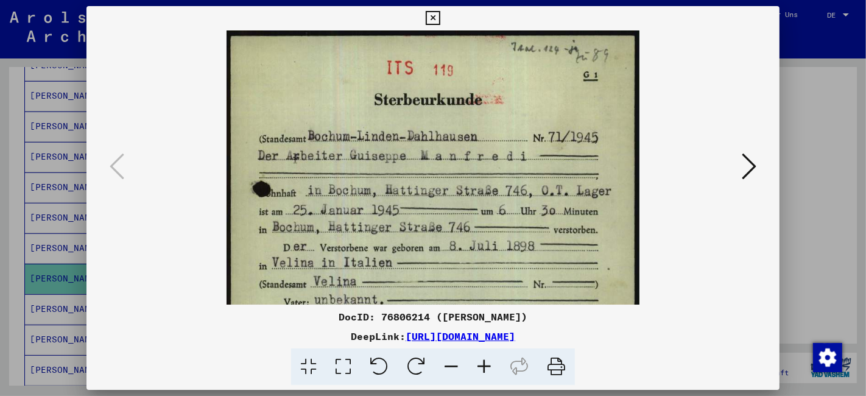
click at [485, 371] on icon at bounding box center [484, 366] width 33 height 37
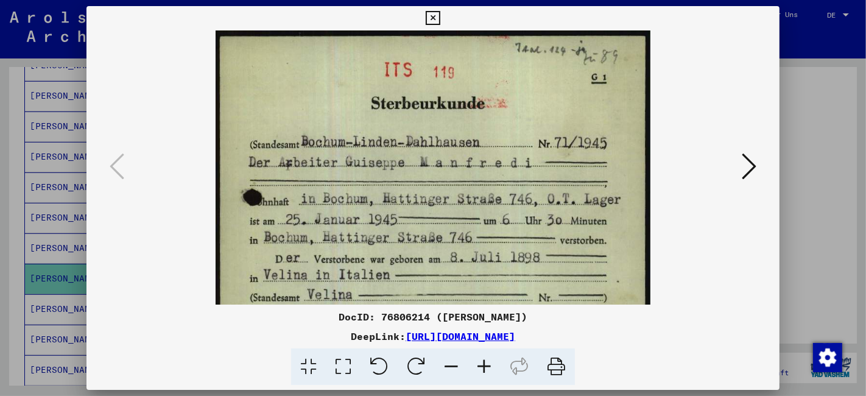
click at [485, 371] on icon at bounding box center [484, 366] width 33 height 37
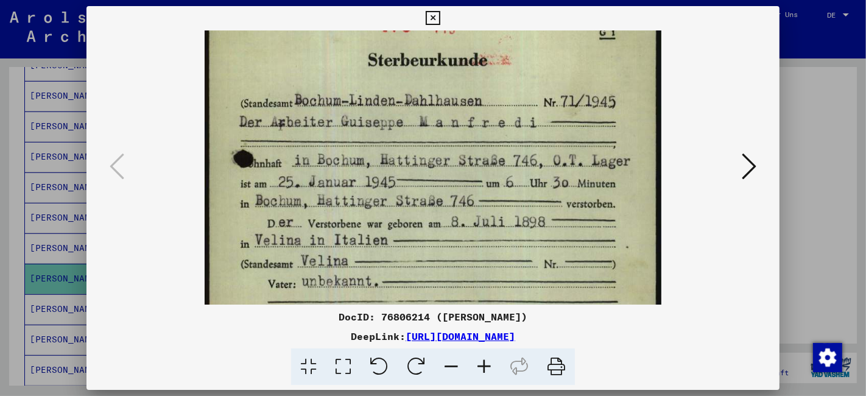
scroll to position [49, 0]
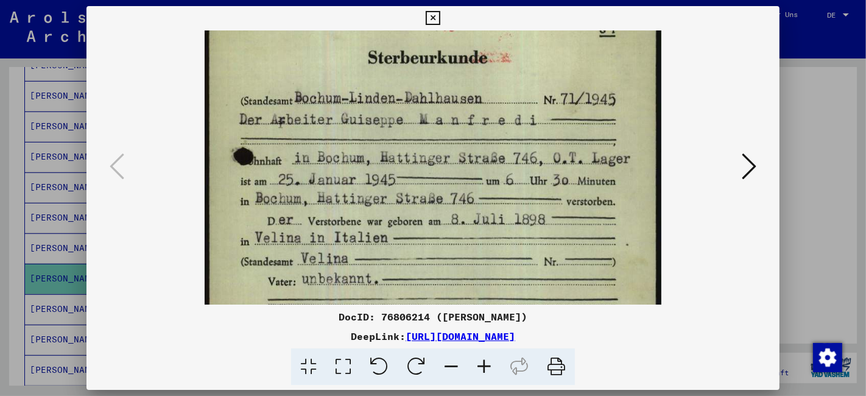
drag, startPoint x: 595, startPoint y: 208, endPoint x: 595, endPoint y: 197, distance: 11.6
click at [595, 197] on img at bounding box center [433, 300] width 456 height 639
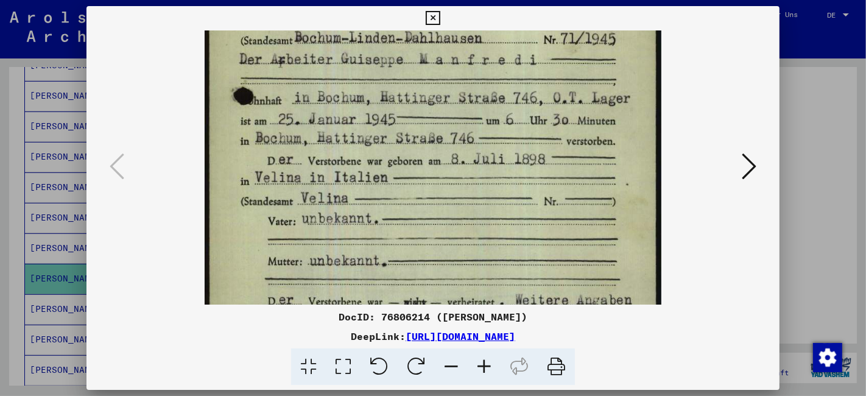
drag, startPoint x: 574, startPoint y: 200, endPoint x: 571, endPoint y: 138, distance: 61.6
click at [571, 138] on img at bounding box center [433, 240] width 456 height 639
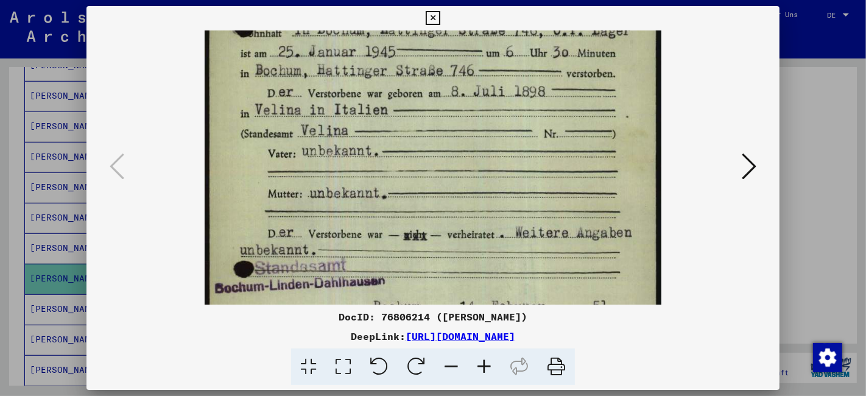
scroll to position [183, 0]
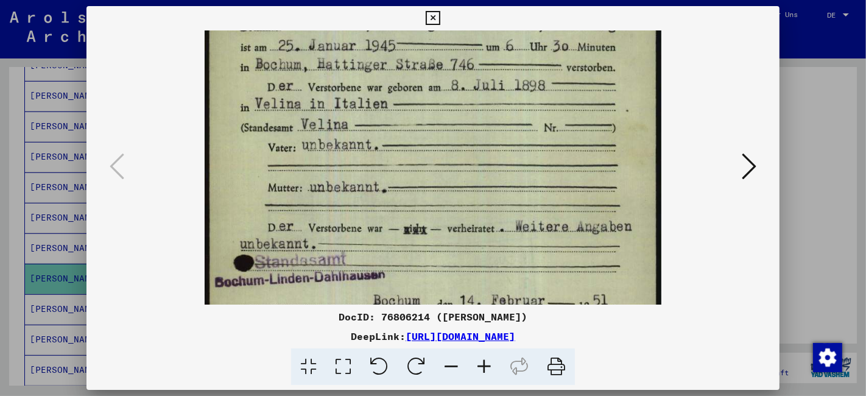
drag, startPoint x: 589, startPoint y: 244, endPoint x: 573, endPoint y: 170, distance: 74.7
click at [573, 170] on img at bounding box center [433, 166] width 456 height 639
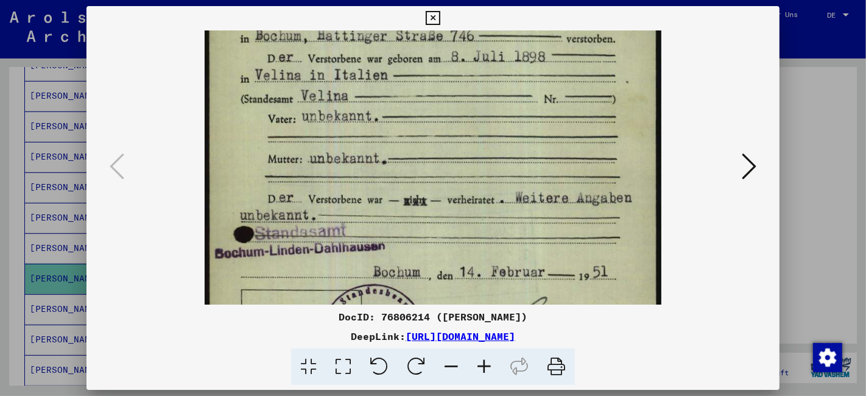
drag, startPoint x: 565, startPoint y: 163, endPoint x: 563, endPoint y: 150, distance: 12.3
click at [563, 151] on img at bounding box center [433, 138] width 456 height 639
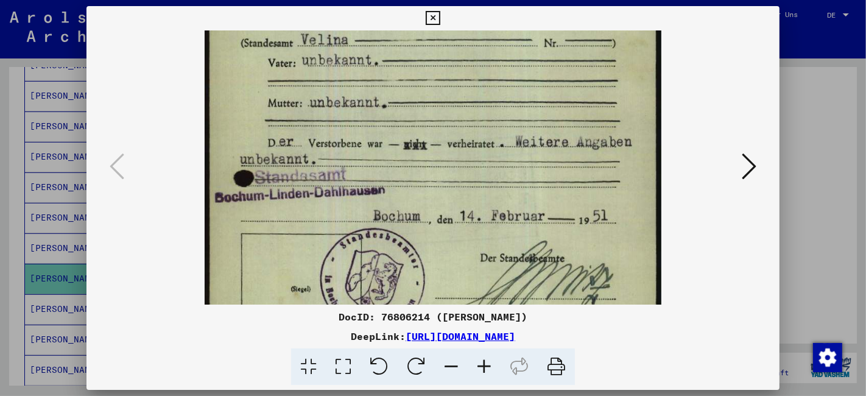
drag, startPoint x: 586, startPoint y: 198, endPoint x: 584, endPoint y: 157, distance: 41.4
click at [584, 157] on img at bounding box center [433, 82] width 456 height 639
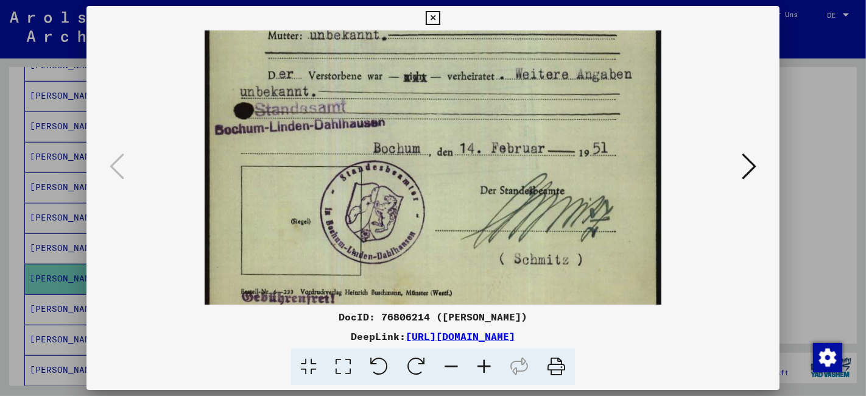
drag, startPoint x: 589, startPoint y: 216, endPoint x: 580, endPoint y: 150, distance: 66.4
click at [580, 150] on img at bounding box center [433, 14] width 456 height 639
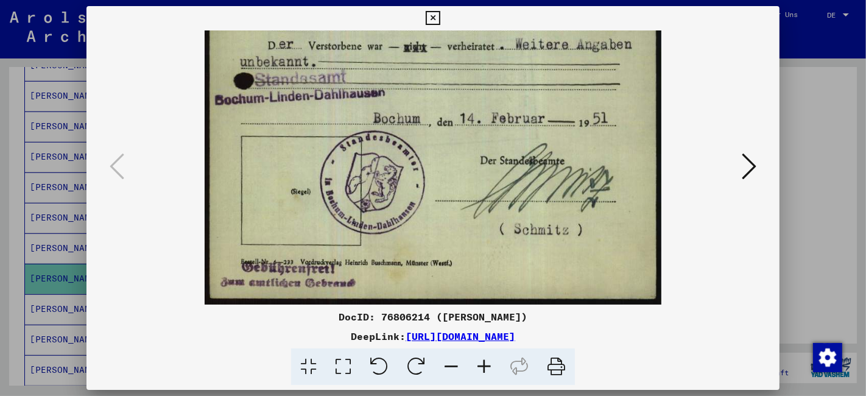
drag, startPoint x: 586, startPoint y: 226, endPoint x: 581, endPoint y: 163, distance: 63.5
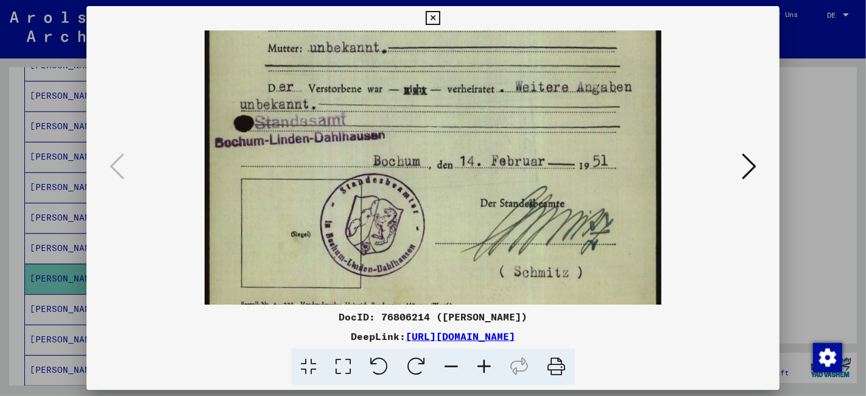
scroll to position [320, 0]
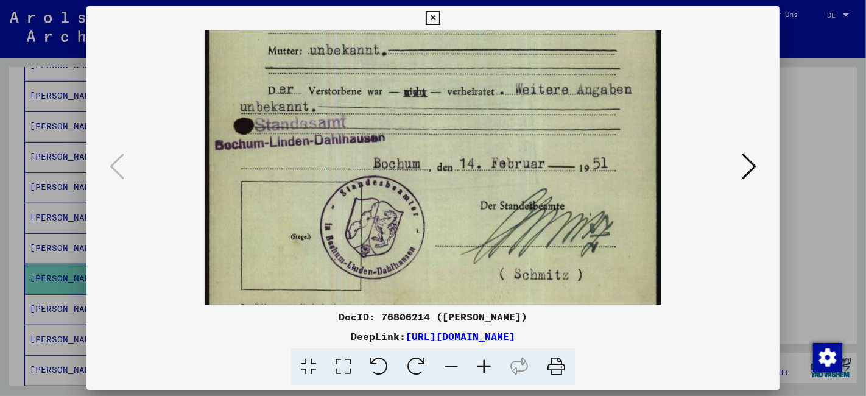
drag, startPoint x: 567, startPoint y: 175, endPoint x: 575, endPoint y: 220, distance: 45.1
click at [575, 220] on img at bounding box center [433, 29] width 456 height 639
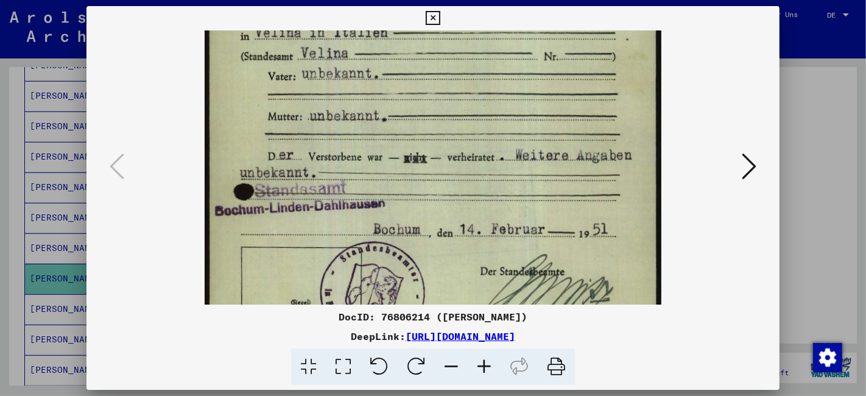
scroll to position [253, 0]
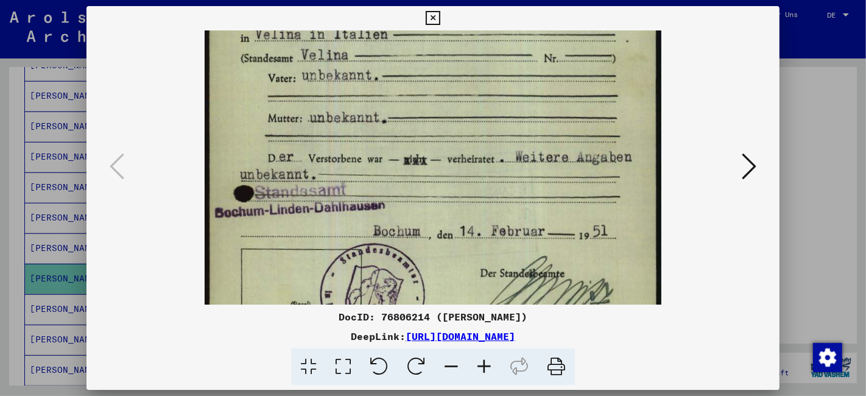
drag, startPoint x: 437, startPoint y: 91, endPoint x: 440, endPoint y: 157, distance: 65.8
click at [440, 157] on img at bounding box center [433, 97] width 456 height 639
click at [438, 21] on icon at bounding box center [433, 18] width 14 height 15
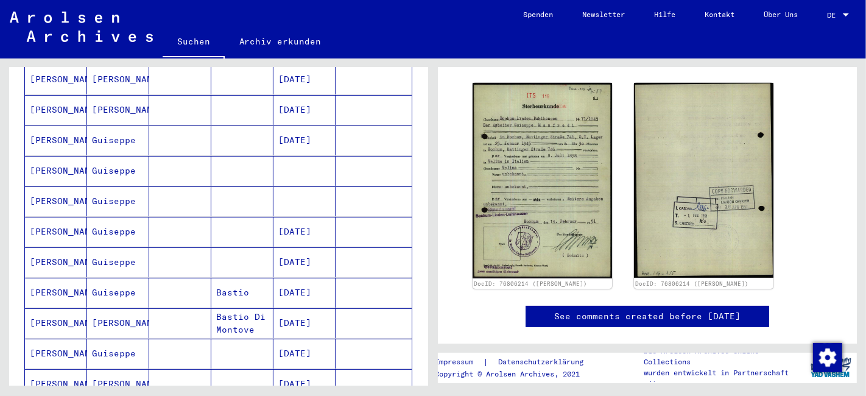
scroll to position [338, 0]
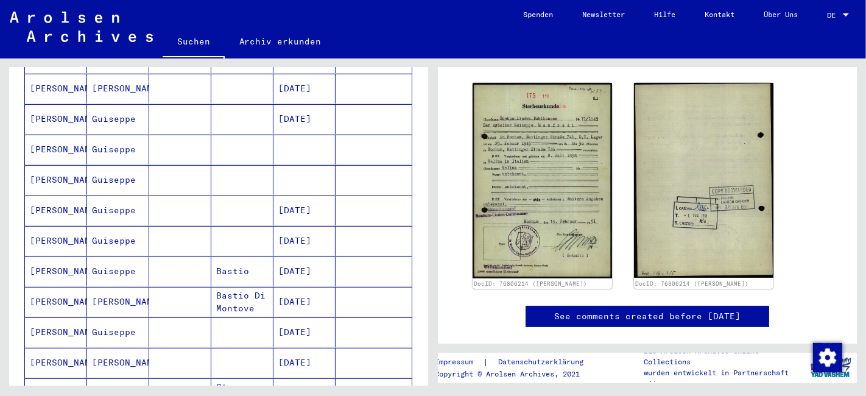
click at [50, 197] on mat-cell "[PERSON_NAME]" at bounding box center [56, 210] width 62 height 30
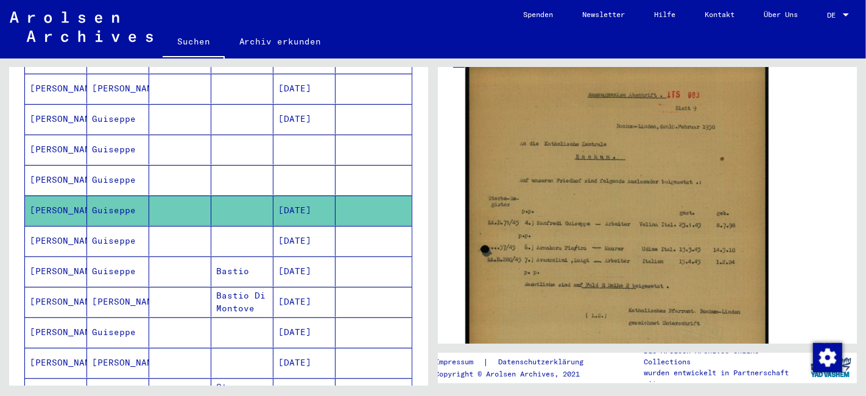
scroll to position [270, 0]
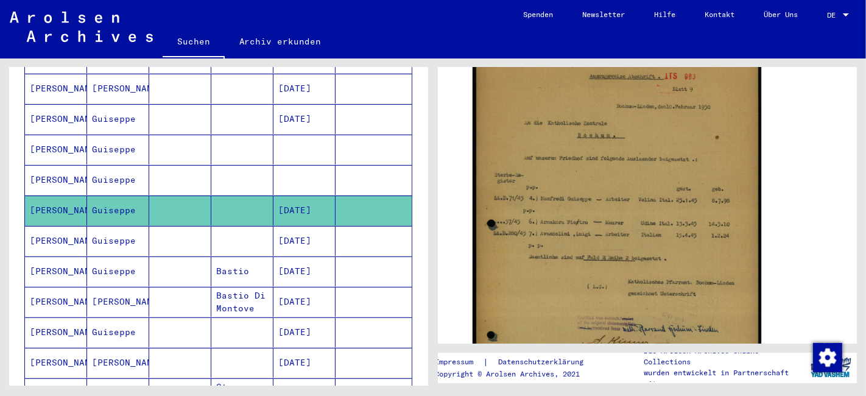
click at [57, 226] on mat-cell "[PERSON_NAME]" at bounding box center [56, 241] width 62 height 30
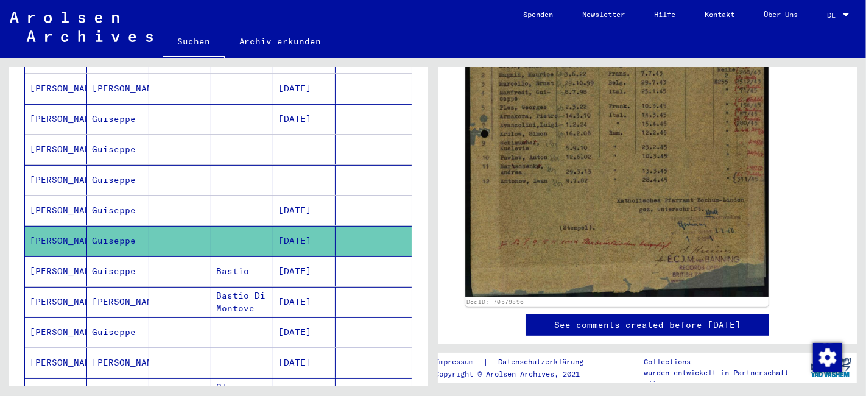
scroll to position [405, 0]
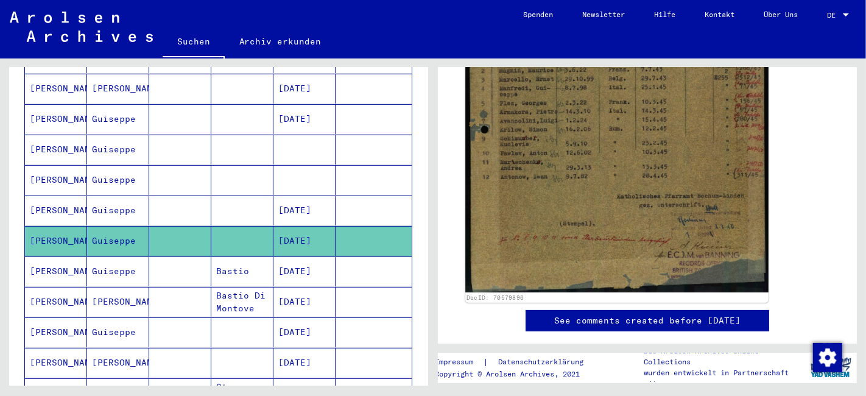
click at [584, 149] on img at bounding box center [616, 81] width 303 height 422
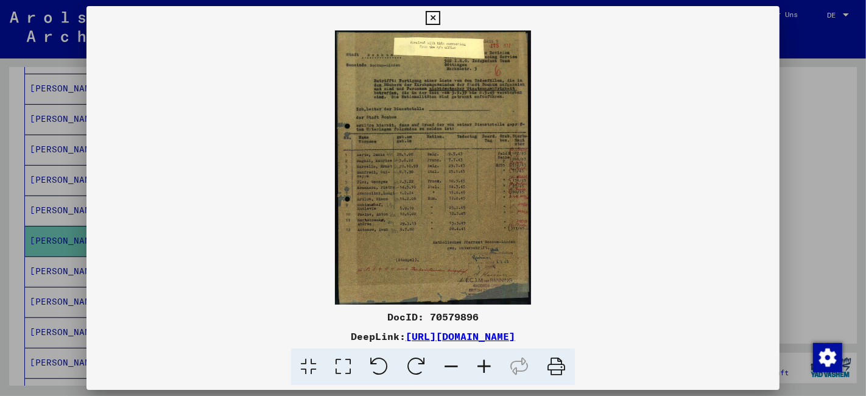
click at [483, 362] on icon at bounding box center [484, 366] width 33 height 37
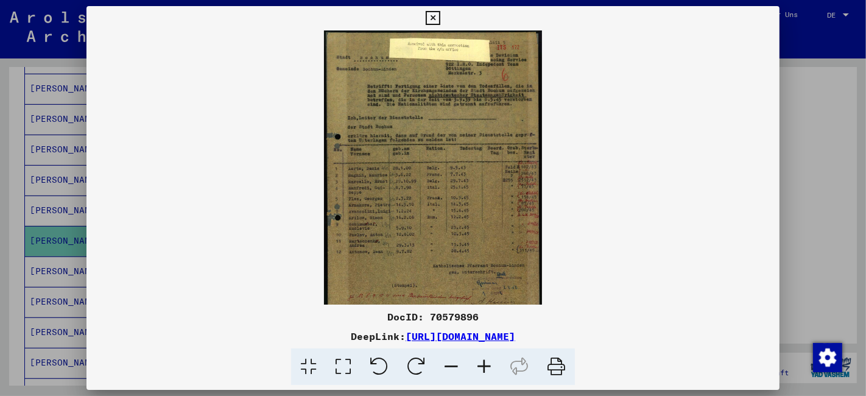
click at [483, 362] on icon at bounding box center [484, 366] width 33 height 37
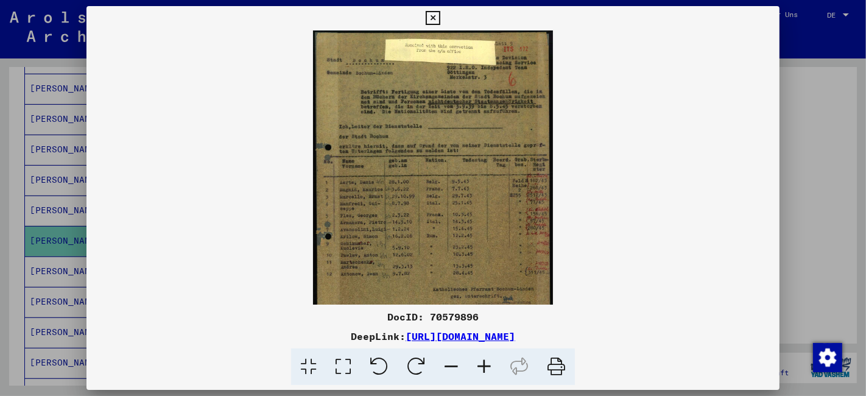
click at [483, 362] on icon at bounding box center [484, 366] width 33 height 37
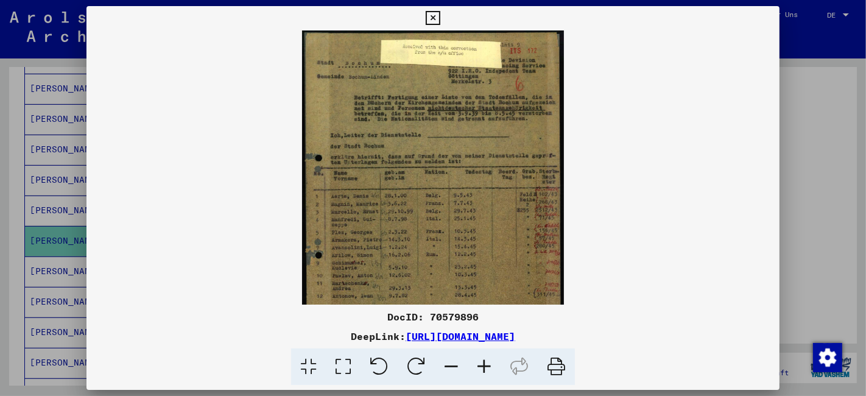
click at [483, 362] on icon at bounding box center [484, 366] width 33 height 37
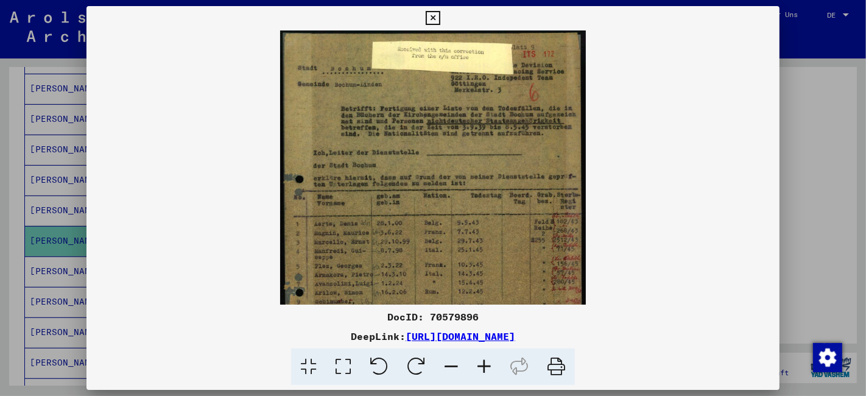
click at [483, 362] on icon at bounding box center [484, 366] width 33 height 37
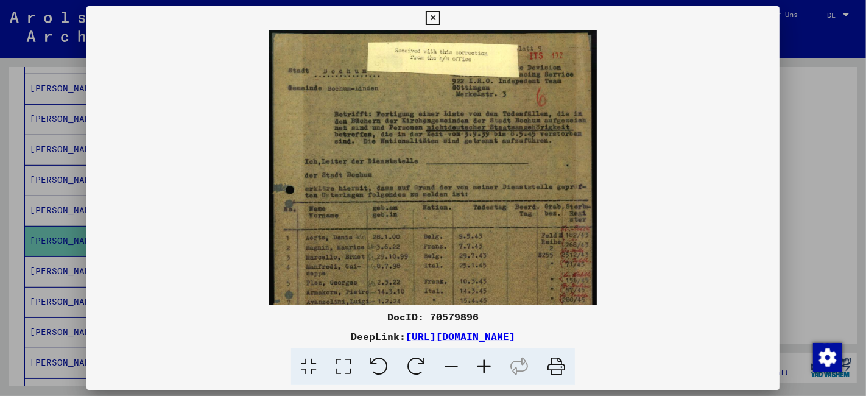
click at [483, 362] on icon at bounding box center [484, 366] width 33 height 37
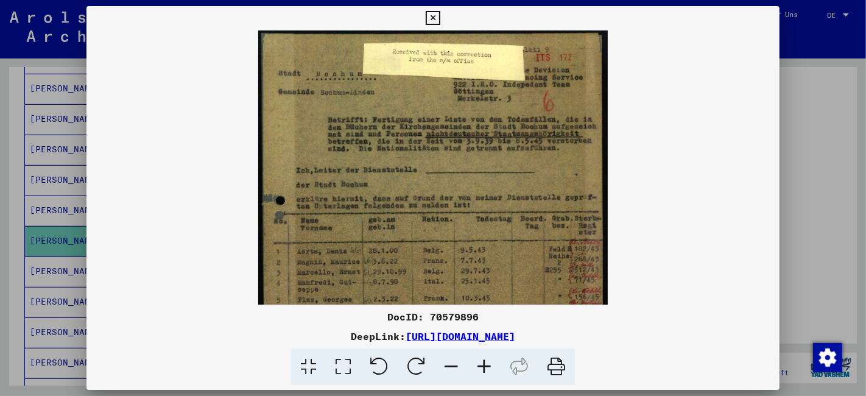
click at [483, 362] on icon at bounding box center [484, 366] width 33 height 37
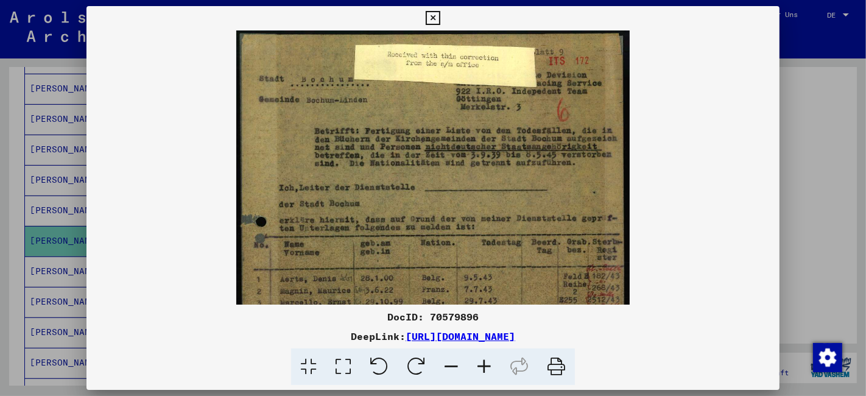
click at [483, 362] on icon at bounding box center [484, 366] width 33 height 37
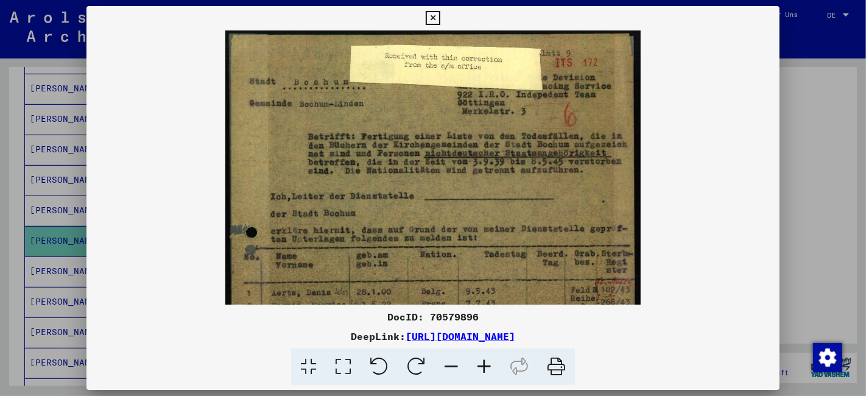
click at [483, 362] on icon at bounding box center [484, 366] width 33 height 37
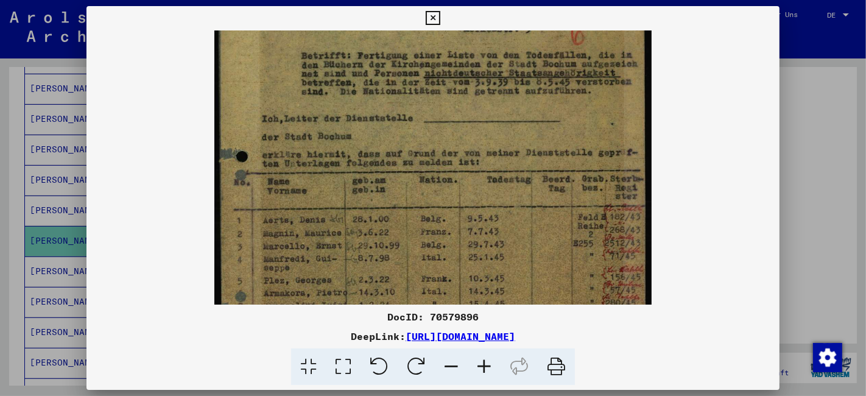
drag, startPoint x: 569, startPoint y: 110, endPoint x: 567, endPoint y: 88, distance: 22.7
click at [569, 86] on img at bounding box center [432, 248] width 436 height 609
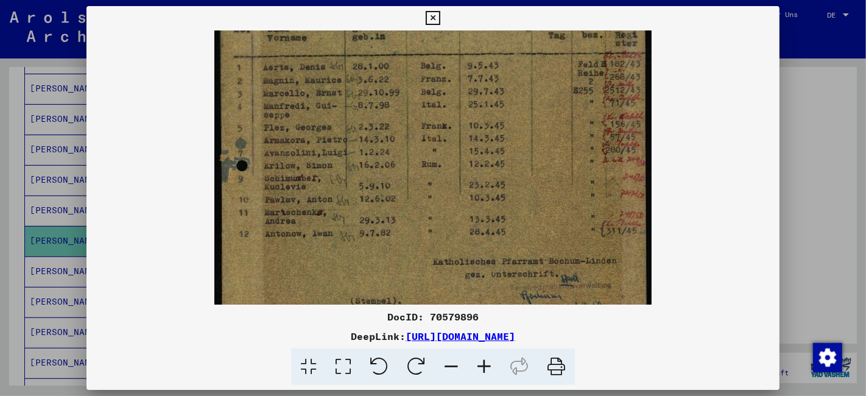
click at [534, 72] on img at bounding box center [432, 95] width 436 height 609
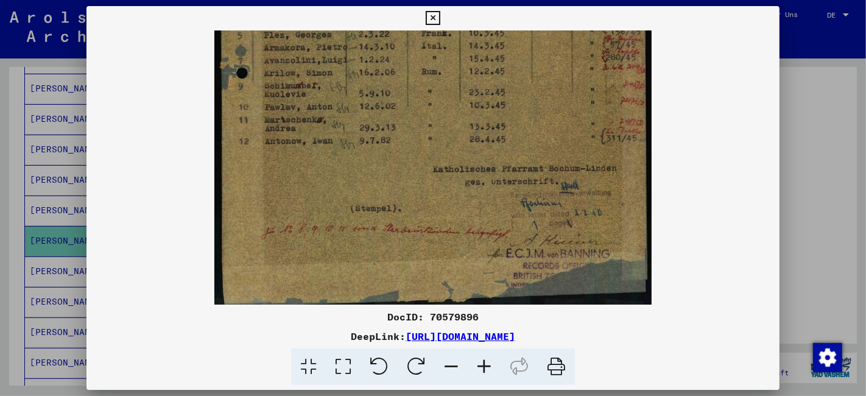
drag, startPoint x: 506, startPoint y: 192, endPoint x: 518, endPoint y: 122, distance: 71.0
click at [518, 122] on img at bounding box center [432, 3] width 436 height 609
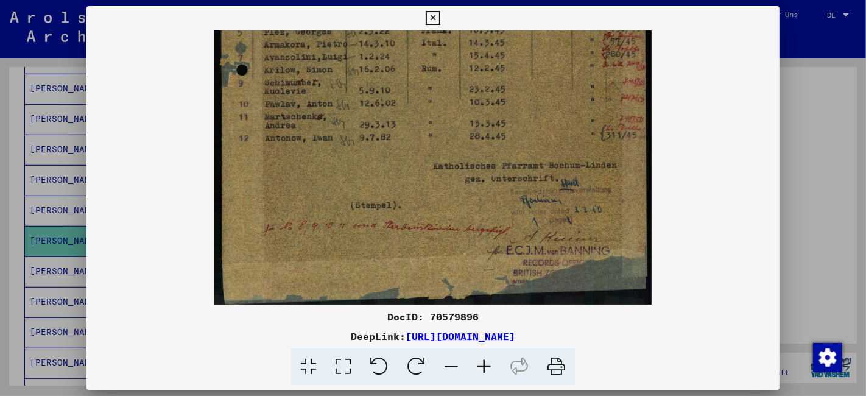
drag, startPoint x: 493, startPoint y: 192, endPoint x: 490, endPoint y: 167, distance: 25.1
click at [490, 167] on img at bounding box center [432, 0] width 436 height 609
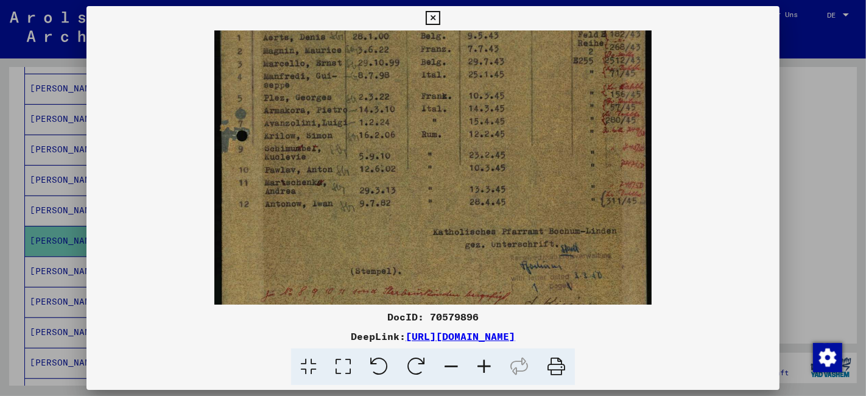
click at [489, 217] on img at bounding box center [432, 65] width 436 height 609
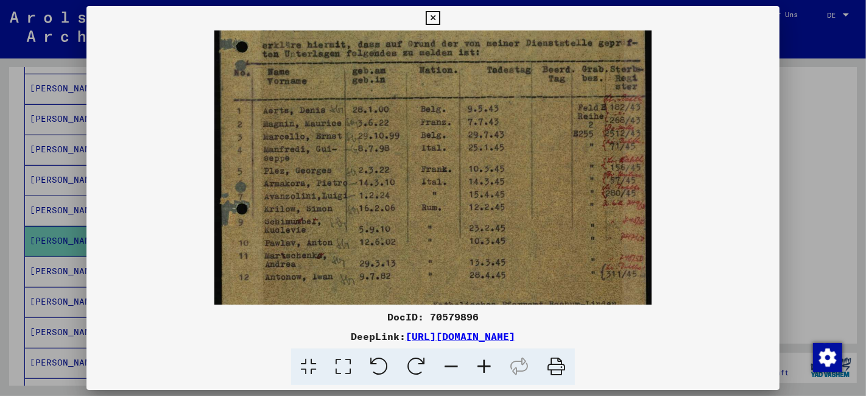
drag, startPoint x: 511, startPoint y: 192, endPoint x: 503, endPoint y: 211, distance: 21.0
click at [500, 216] on img at bounding box center [432, 138] width 436 height 609
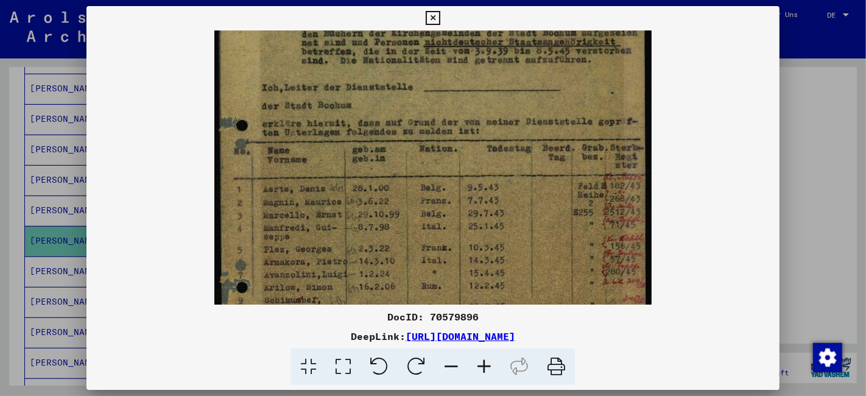
drag, startPoint x: 497, startPoint y: 242, endPoint x: 499, endPoint y: 221, distance: 20.7
click at [497, 242] on img at bounding box center [432, 217] width 436 height 609
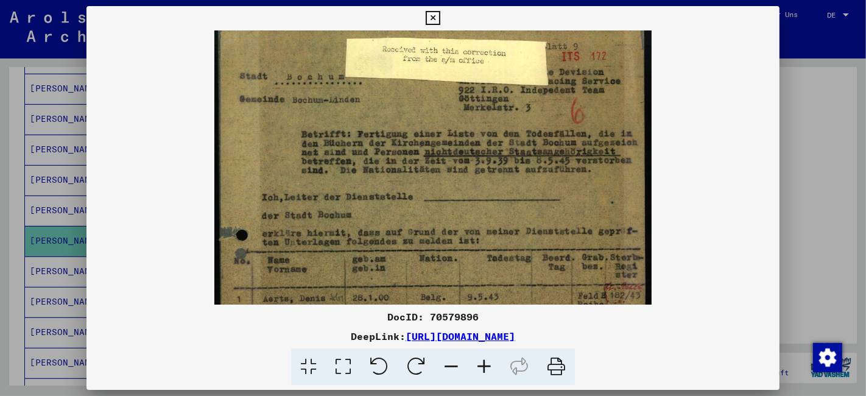
drag, startPoint x: 506, startPoint y: 175, endPoint x: 464, endPoint y: 282, distance: 115.4
click at [464, 282] on img at bounding box center [432, 327] width 436 height 609
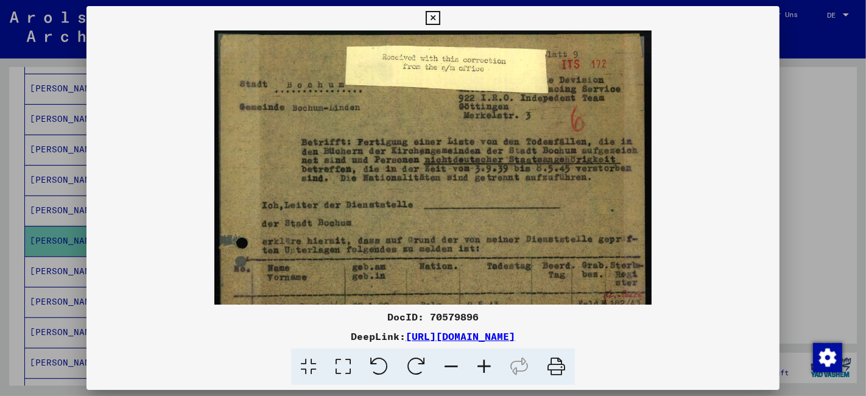
drag, startPoint x: 500, startPoint y: 214, endPoint x: 499, endPoint y: 221, distance: 6.9
click at [499, 221] on img at bounding box center [432, 334] width 436 height 609
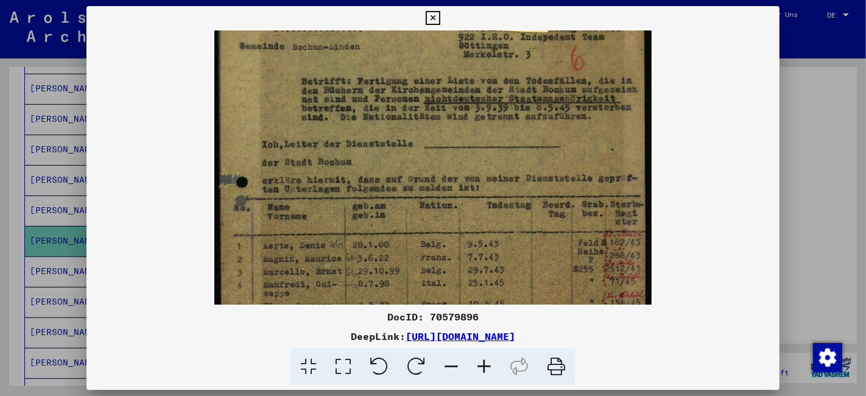
drag, startPoint x: 513, startPoint y: 250, endPoint x: 498, endPoint y: 170, distance: 81.1
click at [498, 170] on img at bounding box center [432, 274] width 436 height 609
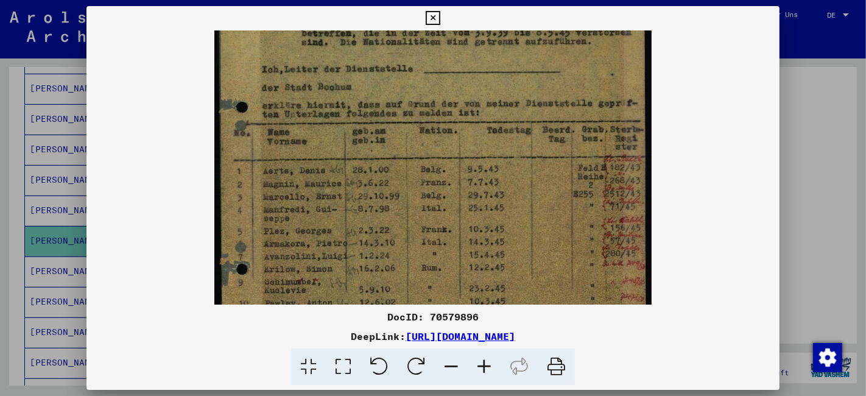
drag, startPoint x: 500, startPoint y: 223, endPoint x: 500, endPoint y: 163, distance: 60.3
click at [500, 166] on img at bounding box center [432, 199] width 436 height 609
click at [432, 15] on icon at bounding box center [433, 18] width 14 height 15
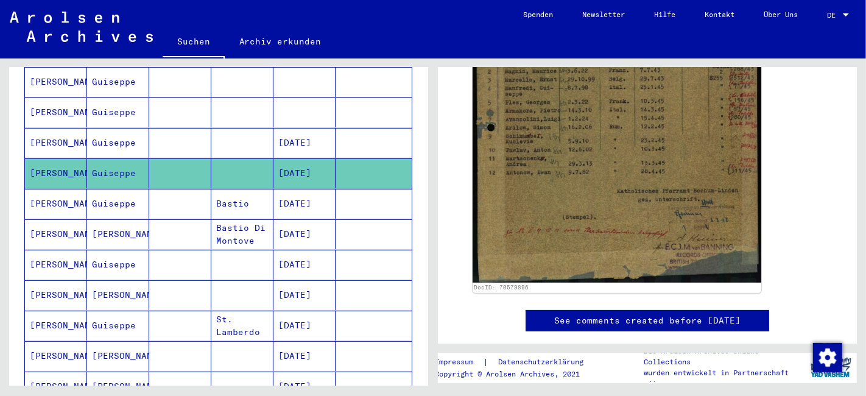
scroll to position [473, 0]
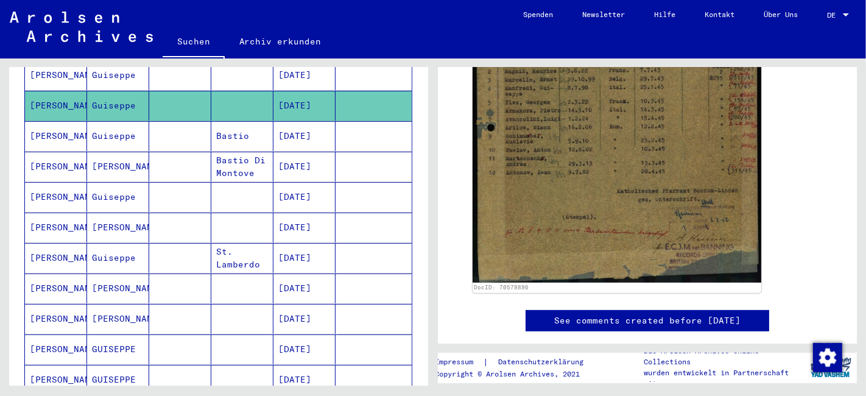
click at [69, 273] on mat-cell "[PERSON_NAME]" at bounding box center [56, 288] width 62 height 30
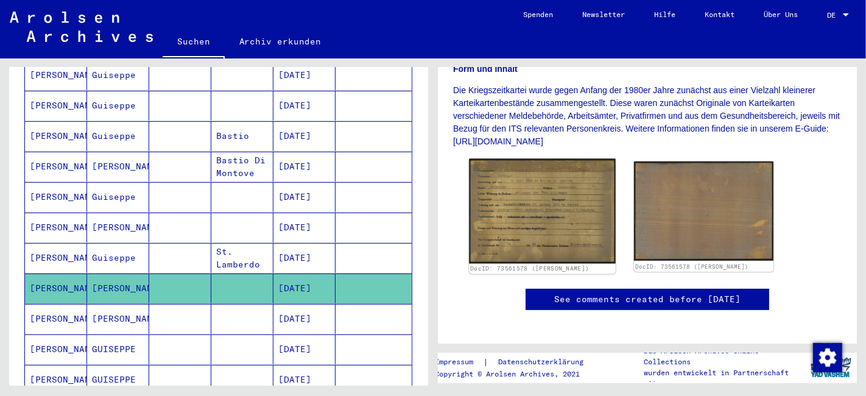
scroll to position [270, 0]
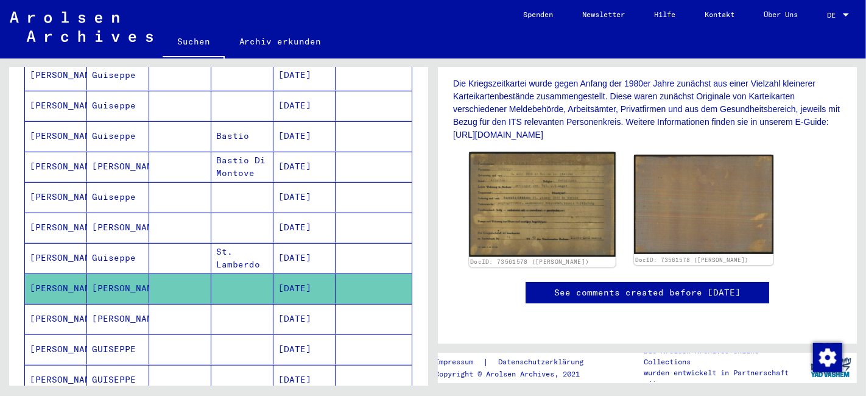
click at [566, 186] on img at bounding box center [542, 204] width 146 height 105
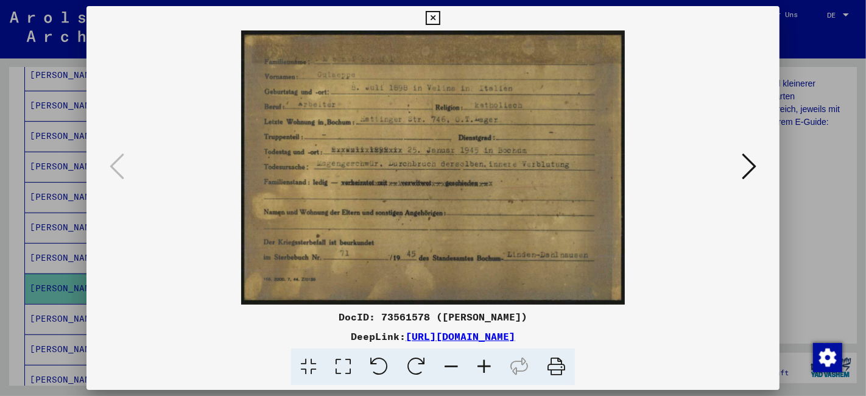
click at [490, 370] on icon at bounding box center [484, 366] width 33 height 37
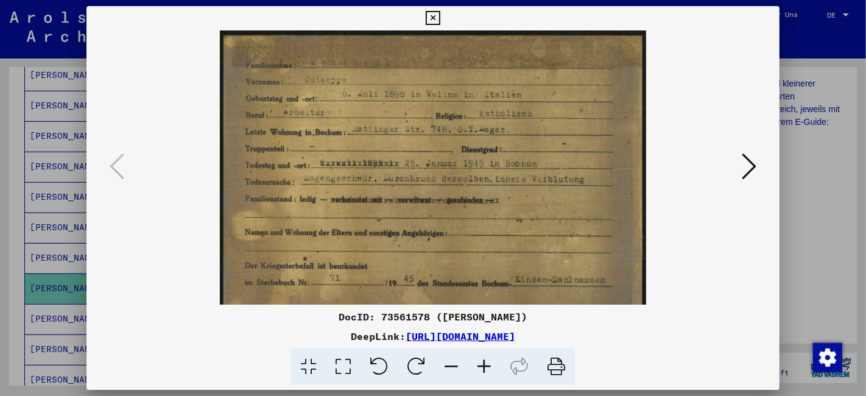
click at [490, 370] on icon at bounding box center [484, 366] width 33 height 37
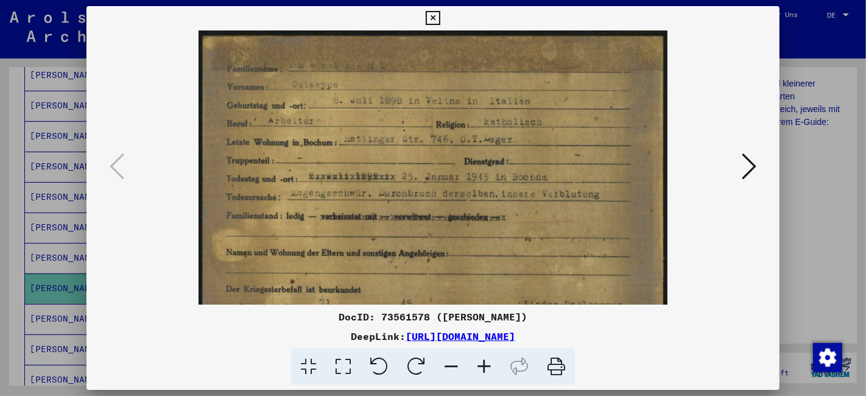
click at [490, 370] on icon at bounding box center [484, 366] width 33 height 37
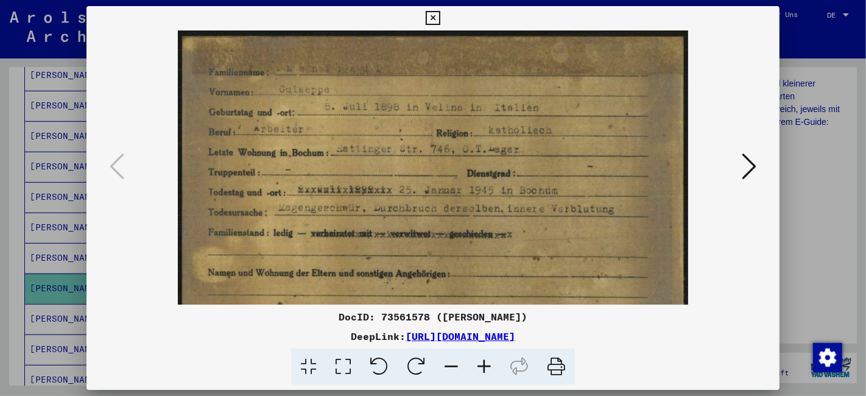
click at [490, 369] on icon at bounding box center [484, 366] width 33 height 37
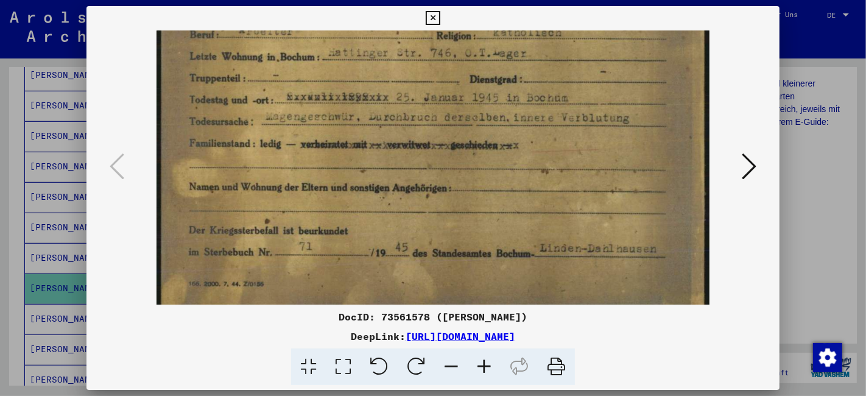
drag, startPoint x: 552, startPoint y: 202, endPoint x: 567, endPoint y: 93, distance: 110.7
click at [567, 93] on img at bounding box center [432, 123] width 553 height 396
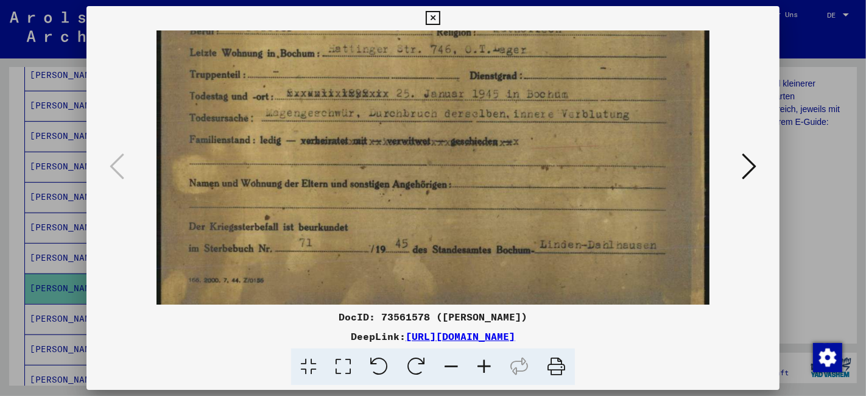
scroll to position [122, 0]
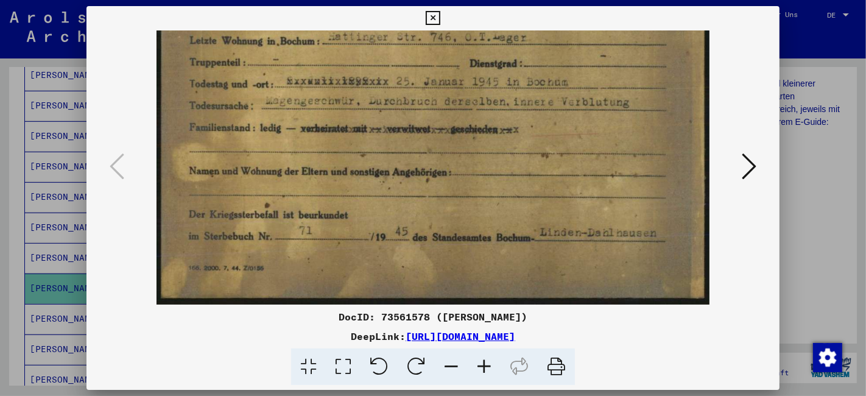
drag, startPoint x: 561, startPoint y: 182, endPoint x: 561, endPoint y: 100, distance: 82.2
click at [561, 100] on img at bounding box center [432, 107] width 553 height 396
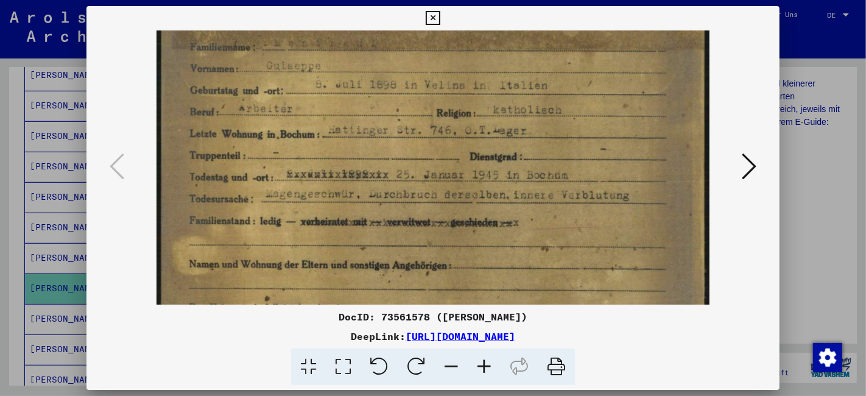
drag, startPoint x: 548, startPoint y: 100, endPoint x: 534, endPoint y: 194, distance: 94.8
click at [532, 194] on img at bounding box center [432, 200] width 553 height 396
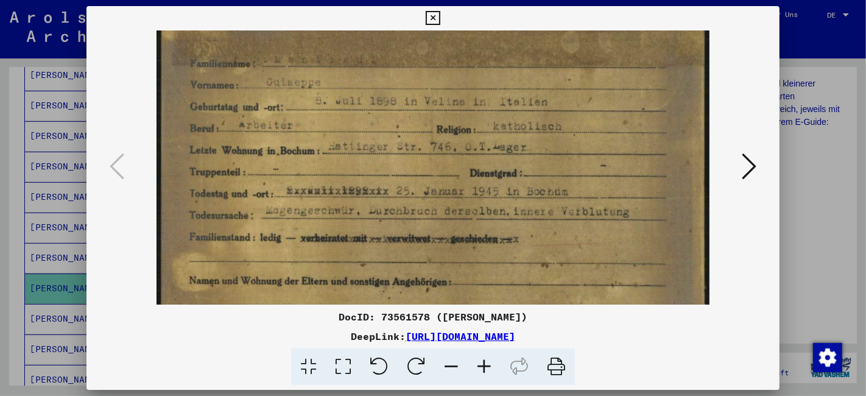
scroll to position [0, 0]
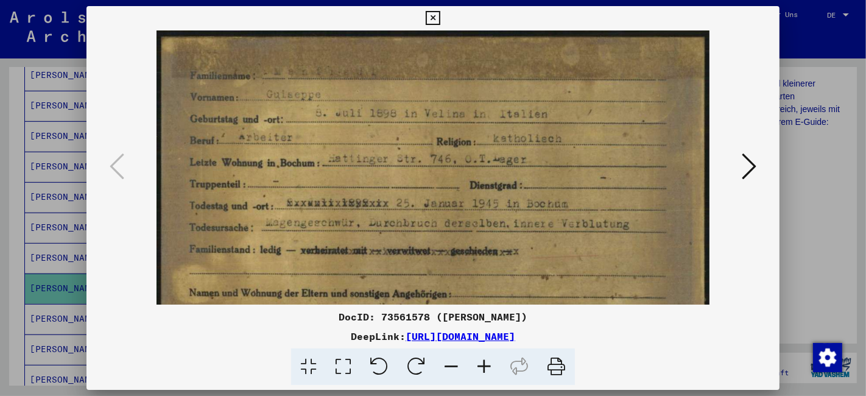
drag, startPoint x: 563, startPoint y: 117, endPoint x: 559, endPoint y: 165, distance: 48.3
click at [559, 165] on img at bounding box center [432, 228] width 553 height 396
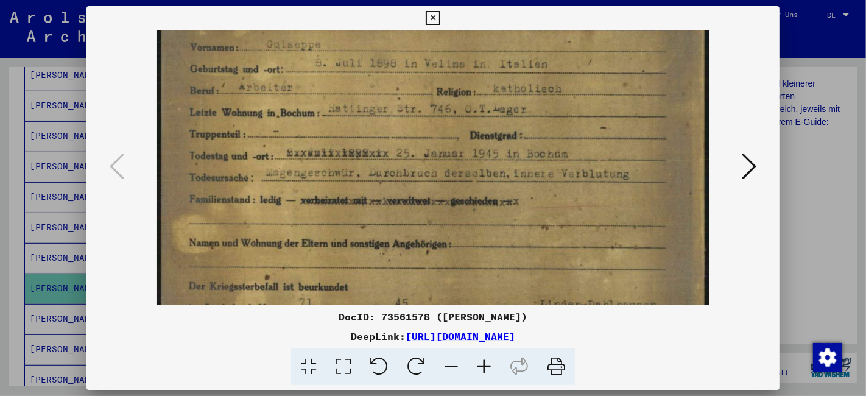
drag, startPoint x: 556, startPoint y: 191, endPoint x: 556, endPoint y: 141, distance: 49.9
click at [556, 141] on img at bounding box center [432, 179] width 553 height 396
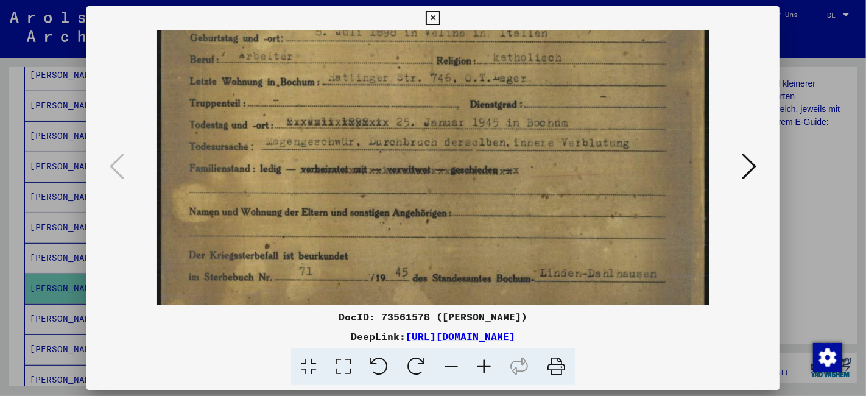
scroll to position [85, 0]
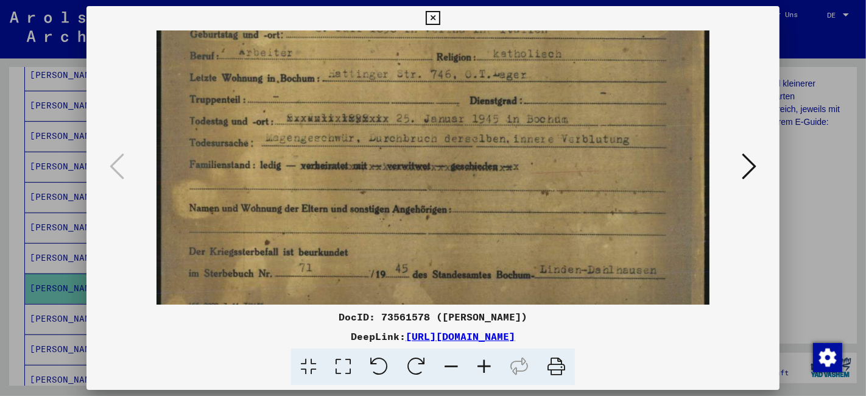
drag, startPoint x: 544, startPoint y: 175, endPoint x: 550, endPoint y: 147, distance: 27.9
click at [550, 147] on img at bounding box center [432, 144] width 553 height 396
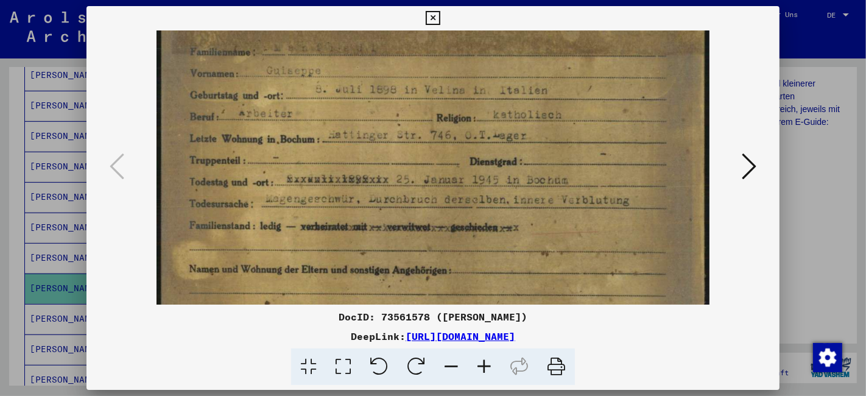
scroll to position [0, 0]
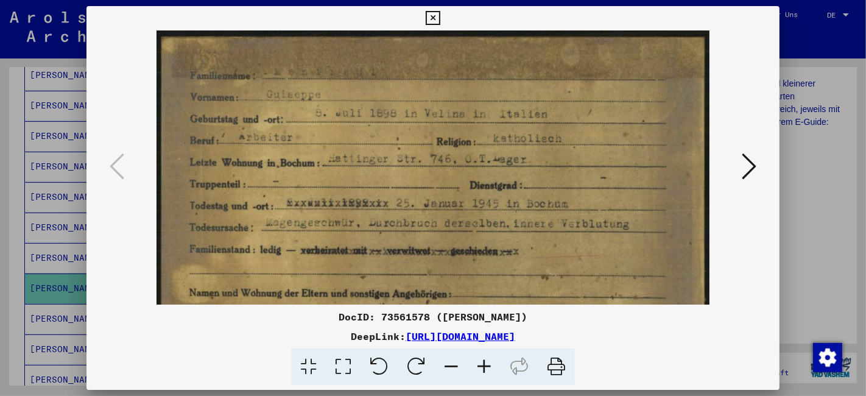
drag, startPoint x: 548, startPoint y: 147, endPoint x: 541, endPoint y: 248, distance: 100.7
click at [541, 248] on img at bounding box center [432, 228] width 553 height 396
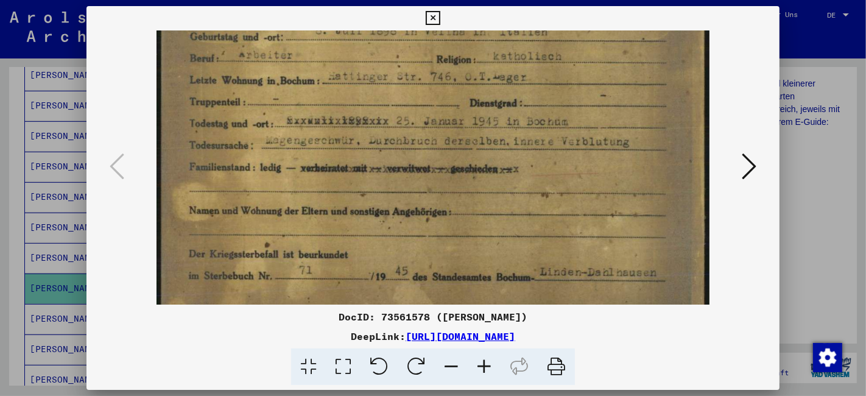
scroll to position [86, 0]
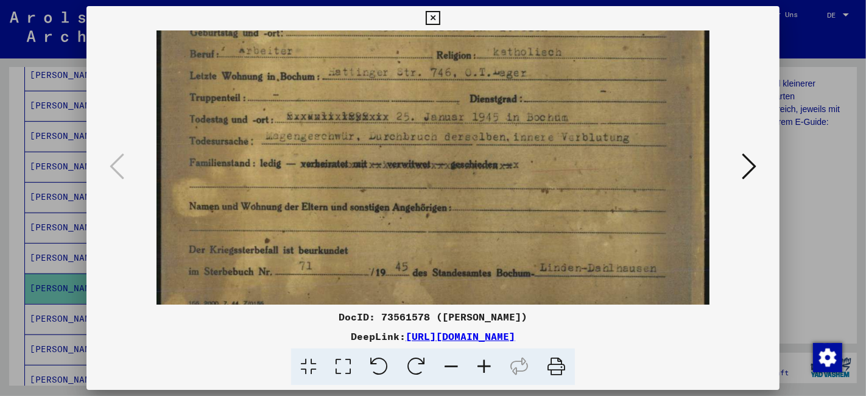
drag, startPoint x: 547, startPoint y: 225, endPoint x: 536, endPoint y: 138, distance: 87.7
click at [536, 138] on img at bounding box center [432, 142] width 553 height 396
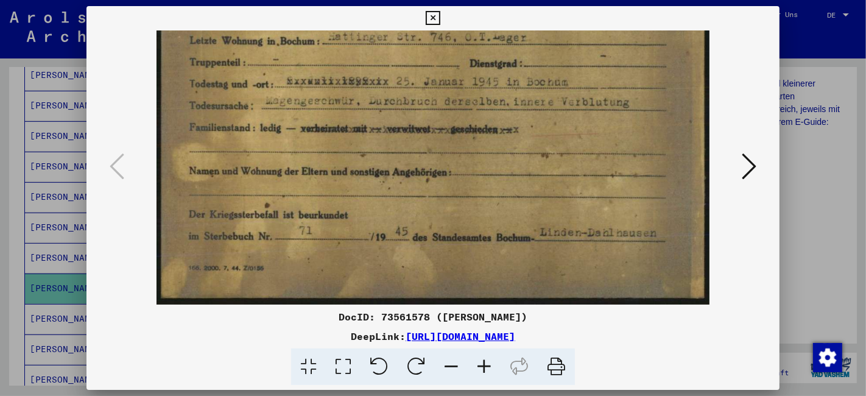
drag, startPoint x: 534, startPoint y: 164, endPoint x: 538, endPoint y: 95, distance: 68.9
click at [538, 95] on img at bounding box center [432, 107] width 553 height 396
click at [431, 26] on button at bounding box center [432, 18] width 21 height 24
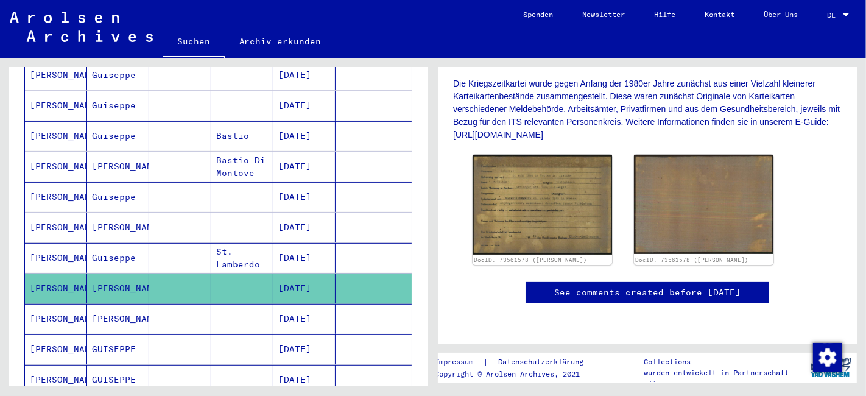
scroll to position [541, 0]
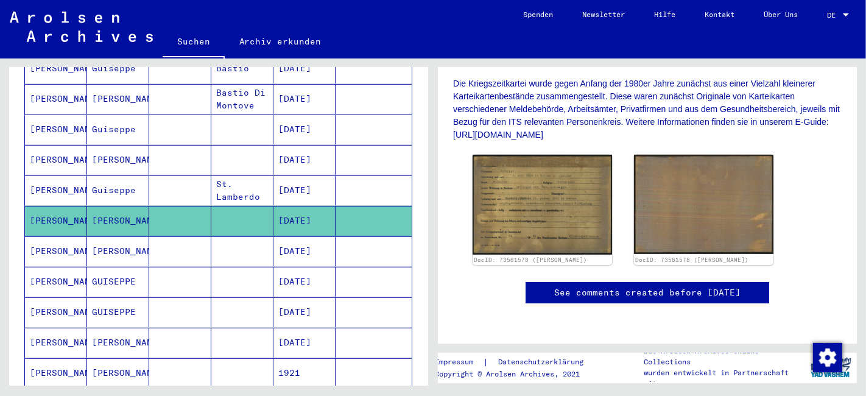
click at [49, 267] on mat-cell "[PERSON_NAME]" at bounding box center [56, 282] width 62 height 30
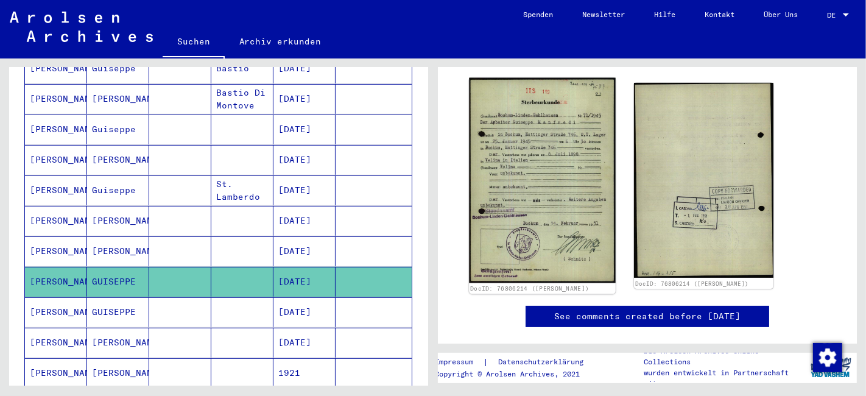
click at [546, 177] on img at bounding box center [542, 180] width 146 height 205
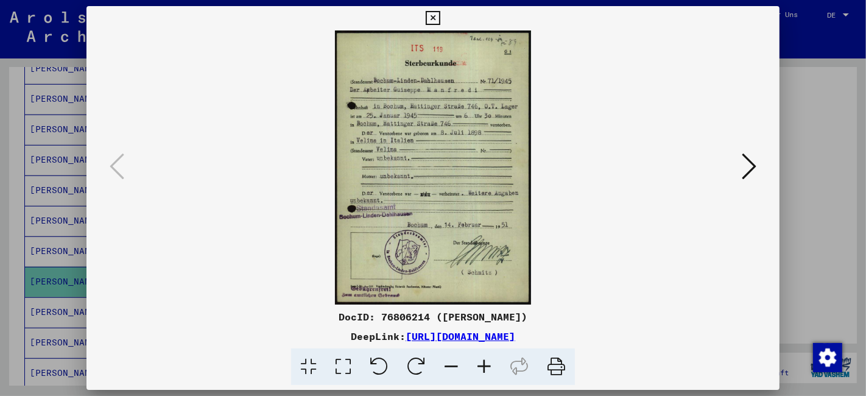
click at [483, 363] on icon at bounding box center [484, 366] width 33 height 37
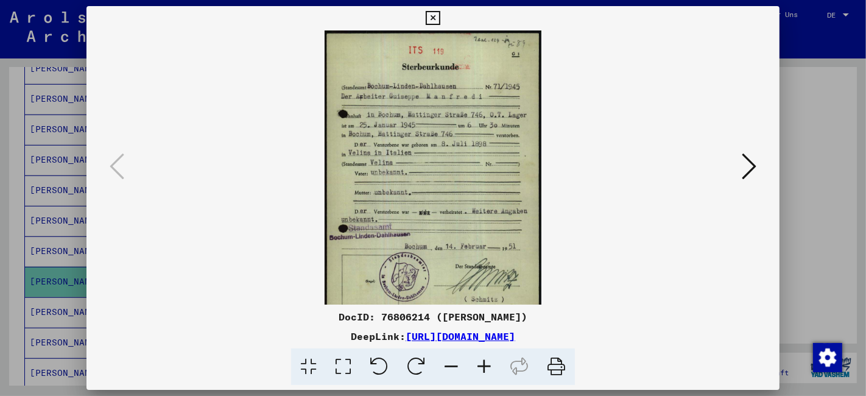
click at [483, 363] on icon at bounding box center [484, 366] width 33 height 37
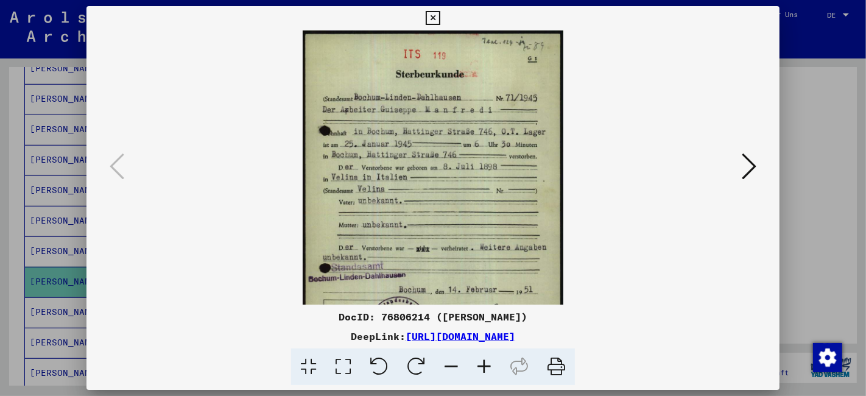
drag, startPoint x: 483, startPoint y: 363, endPoint x: 480, endPoint y: 357, distance: 6.3
click at [483, 362] on icon at bounding box center [484, 366] width 33 height 37
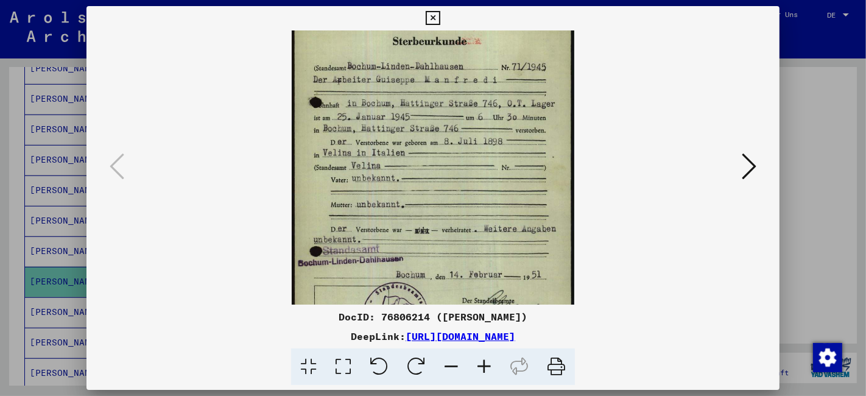
drag, startPoint x: 484, startPoint y: 126, endPoint x: 479, endPoint y: 89, distance: 36.8
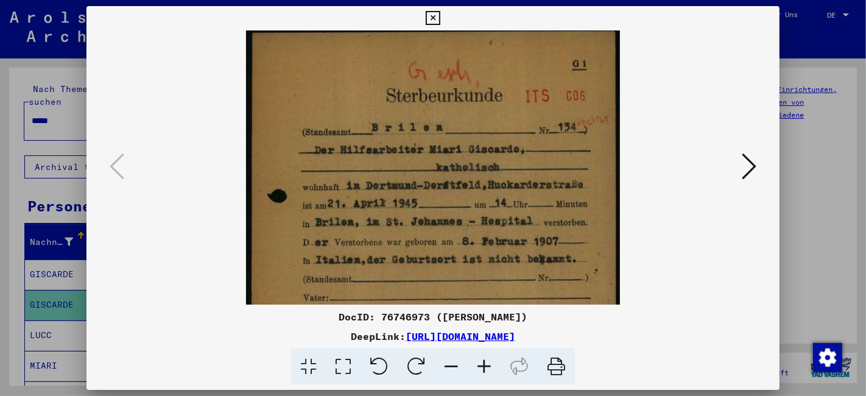
scroll to position [135, 0]
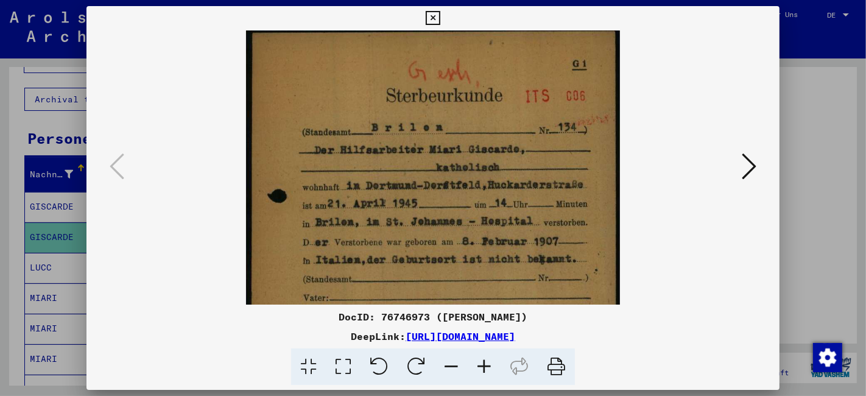
click at [435, 21] on icon at bounding box center [433, 18] width 14 height 15
